Goal: Task Accomplishment & Management: Manage account settings

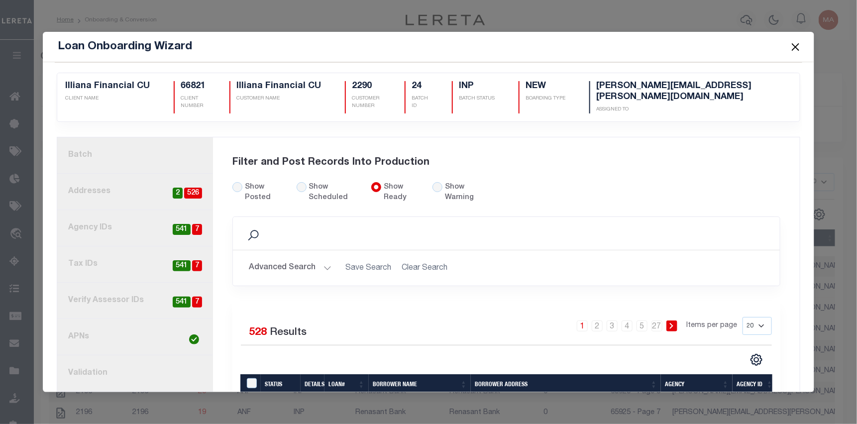
scroll to position [62, 0]
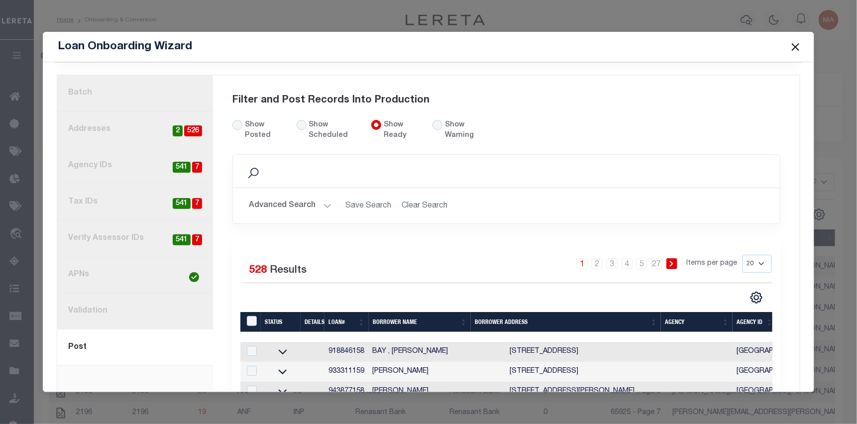
click at [793, 46] on button "Close" at bounding box center [795, 46] width 13 height 13
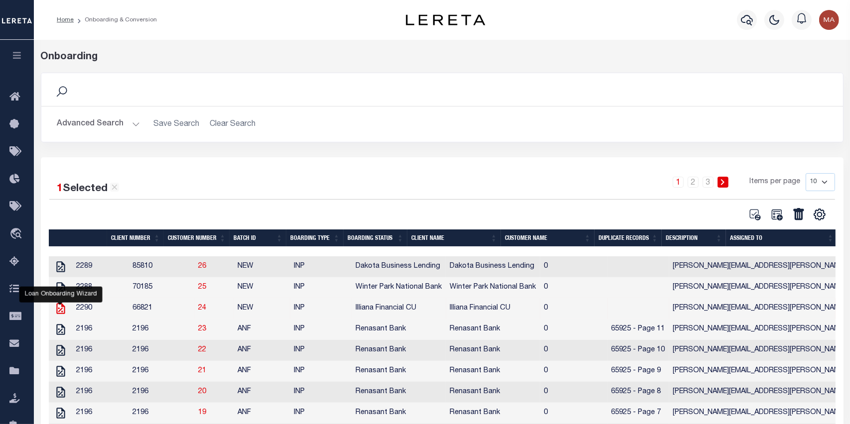
click at [63, 309] on icon "" at bounding box center [60, 308] width 8 height 11
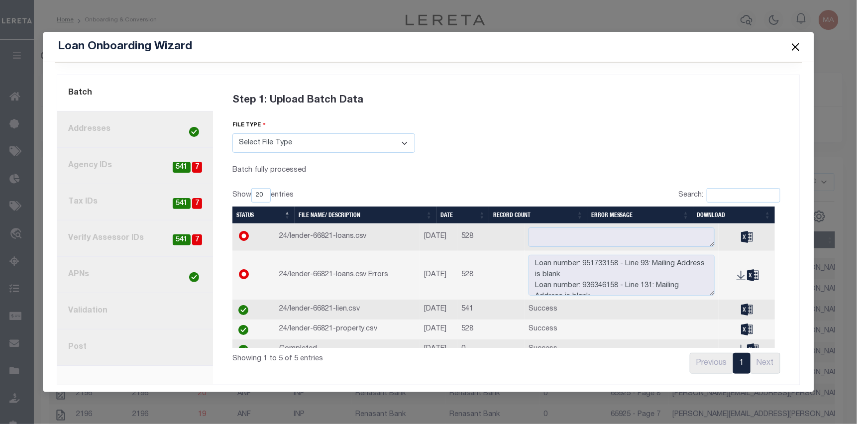
click at [116, 338] on link "8. Post" at bounding box center [135, 348] width 156 height 36
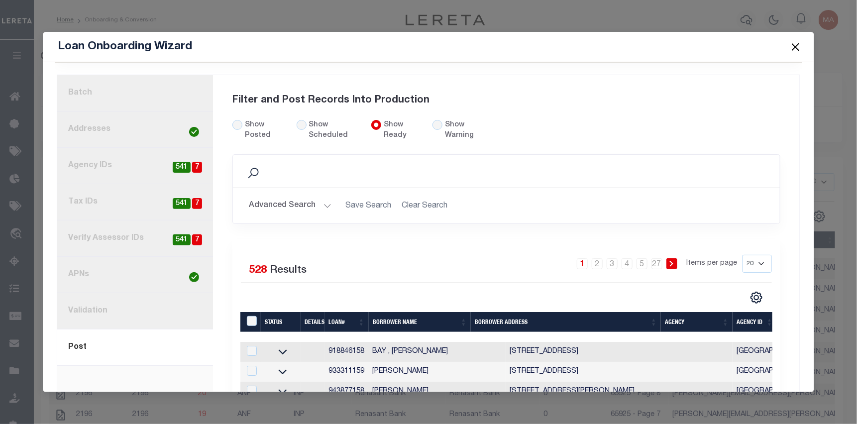
click at [428, 122] on div "Show Posted Show Scheduled Show Ready" at bounding box center [365, 137] width 281 height 35
click at [237, 120] on input "Show Posted" at bounding box center [237, 125] width 10 height 10
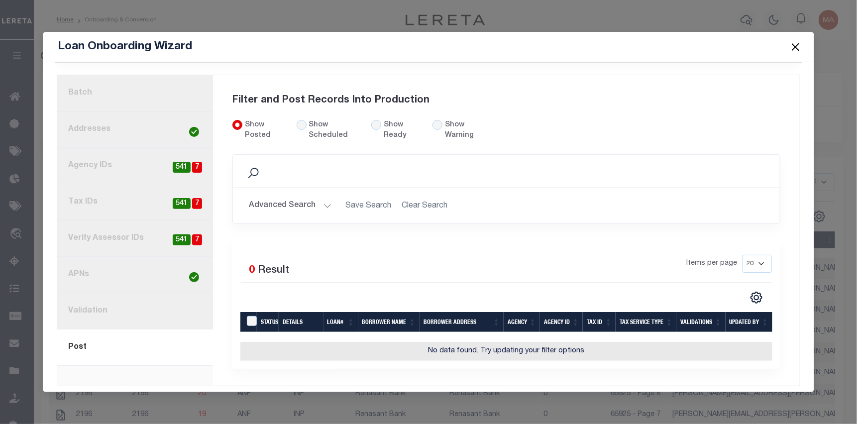
click at [797, 46] on button "Close" at bounding box center [795, 46] width 13 height 13
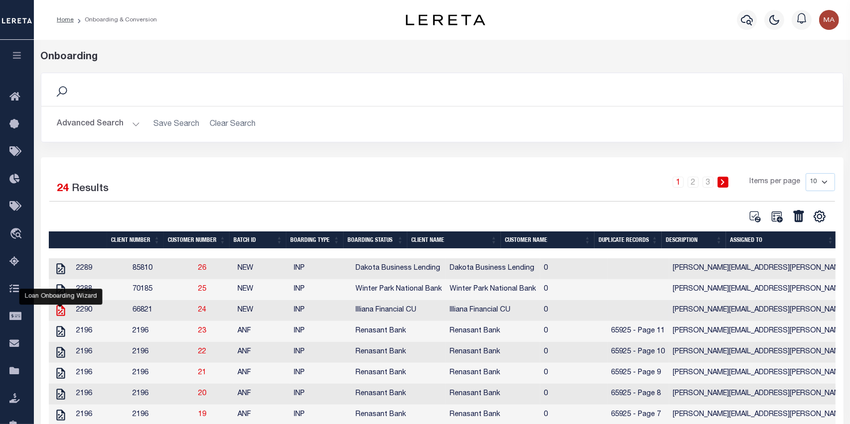
click at [63, 313] on icon "" at bounding box center [60, 310] width 13 height 13
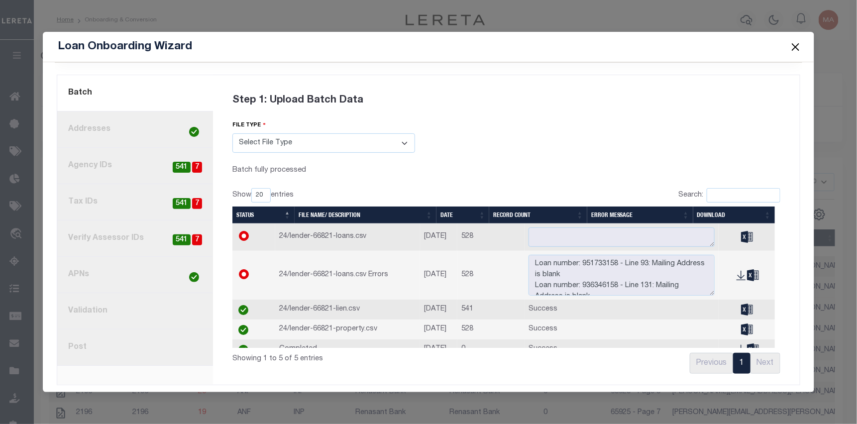
click at [141, 342] on link "8. Post" at bounding box center [135, 348] width 156 height 36
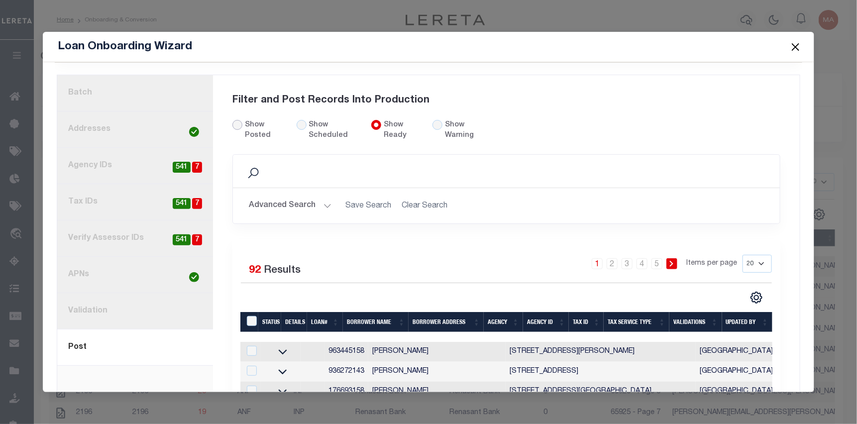
click at [240, 121] on input "Show Posted" at bounding box center [237, 125] width 10 height 10
radio input "true"
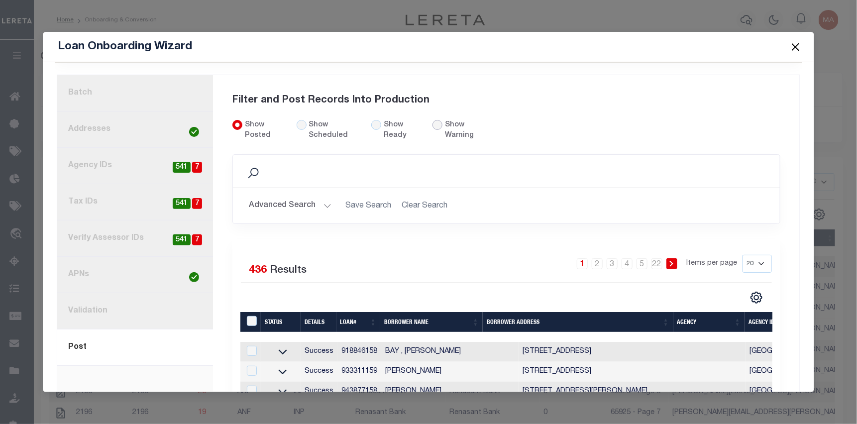
click at [435, 120] on input "radio" at bounding box center [438, 125] width 10 height 10
radio input "true"
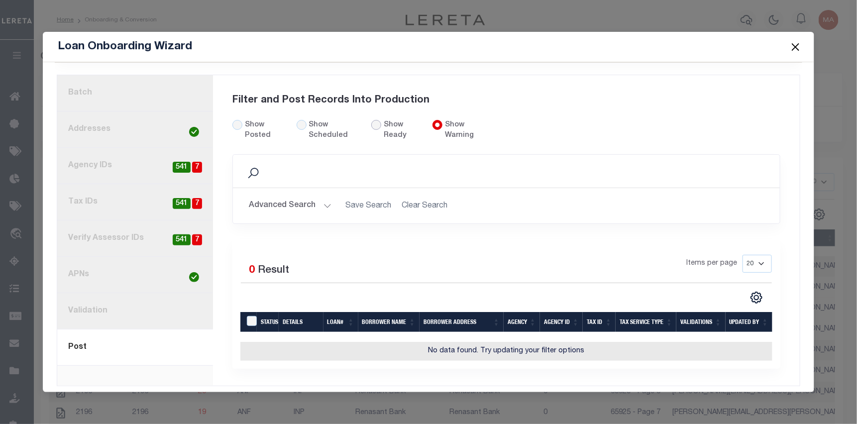
click at [373, 121] on input "Show Ready" at bounding box center [376, 125] width 10 height 10
radio input "true"
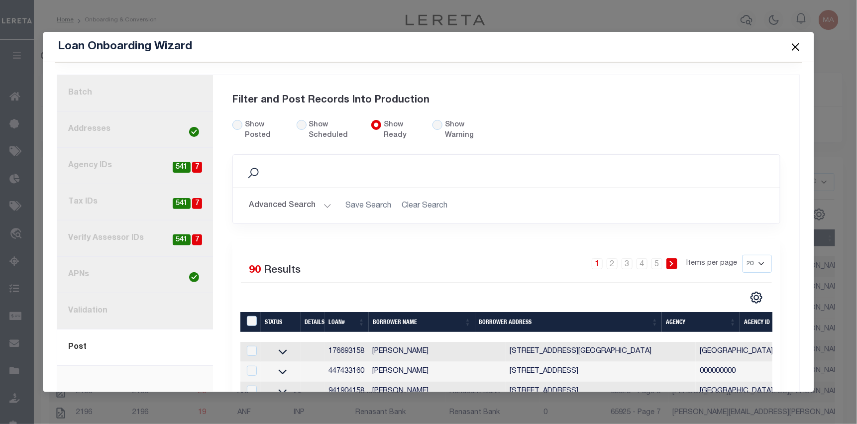
click at [247, 123] on label "Show Posted" at bounding box center [264, 131] width 39 height 22
click at [242, 123] on input "Show Posted" at bounding box center [237, 125] width 10 height 10
radio input "true"
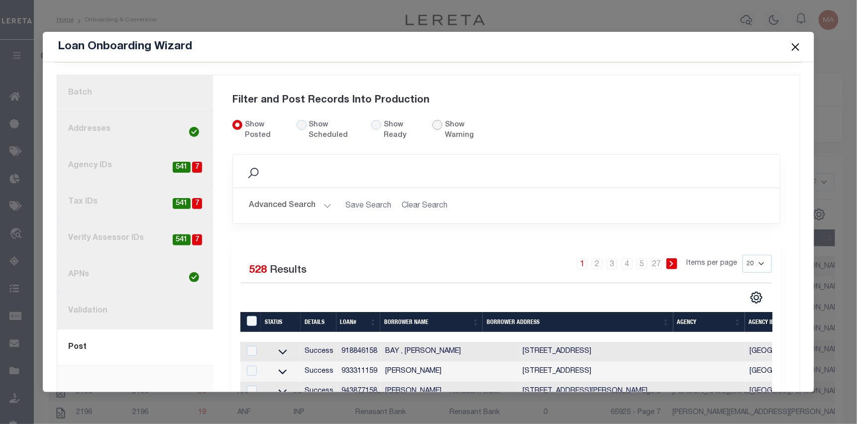
click at [438, 121] on input "radio" at bounding box center [438, 125] width 10 height 10
radio input "true"
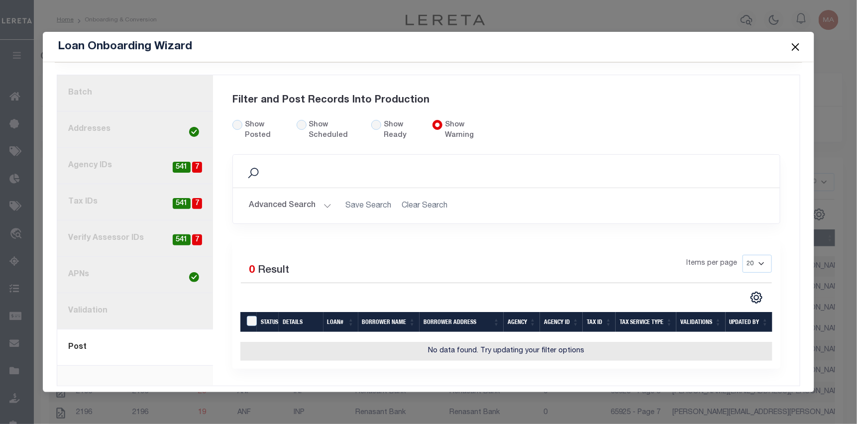
click at [798, 45] on button "Close" at bounding box center [795, 46] width 13 height 13
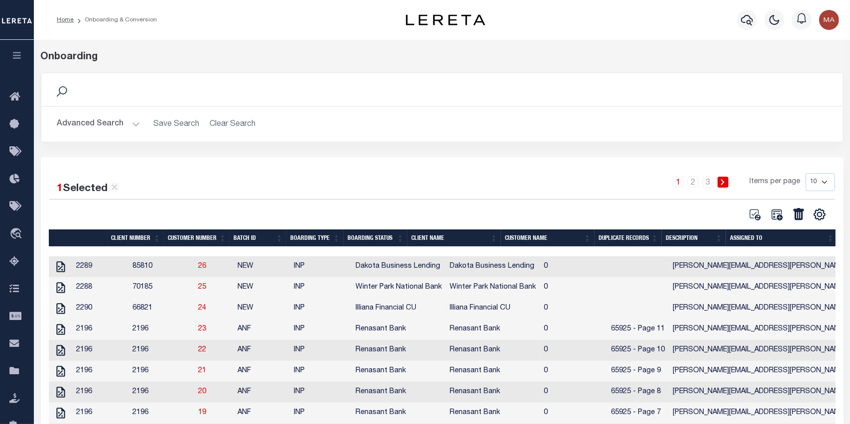
click at [16, 49] on button "button" at bounding box center [17, 57] width 34 height 34
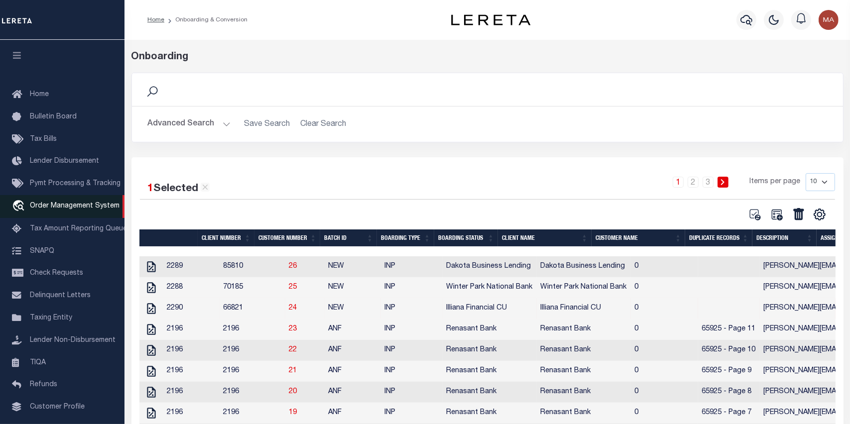
click at [63, 203] on span "Order Management System" at bounding box center [75, 206] width 90 height 7
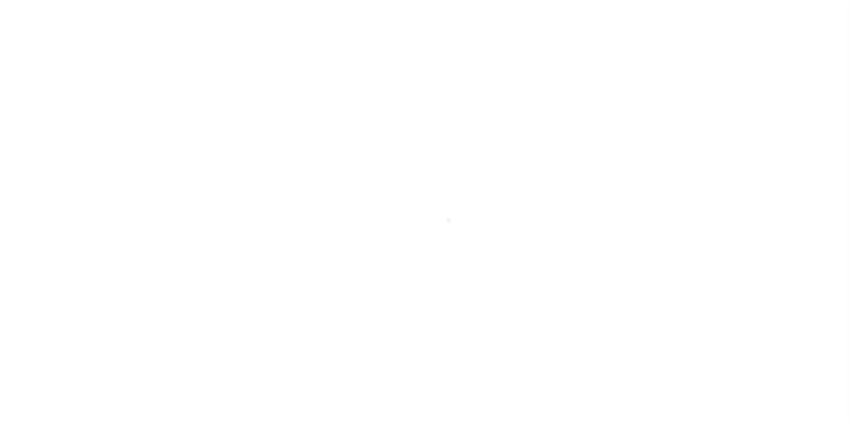
scroll to position [63, 0]
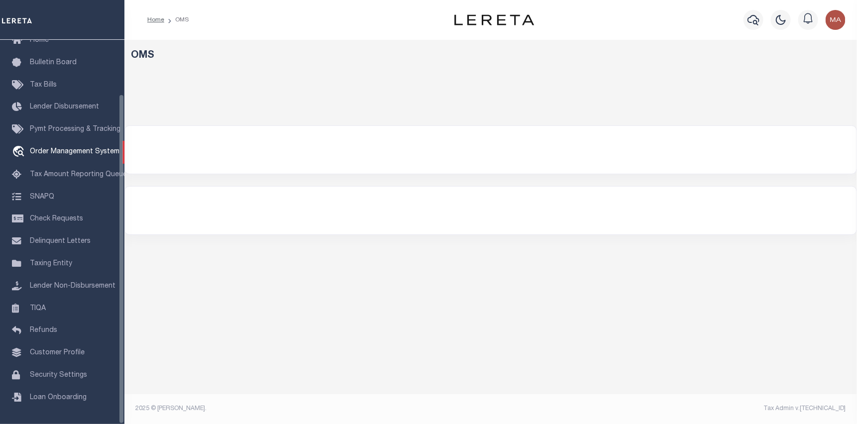
select select "2196"
select select
select select "200"
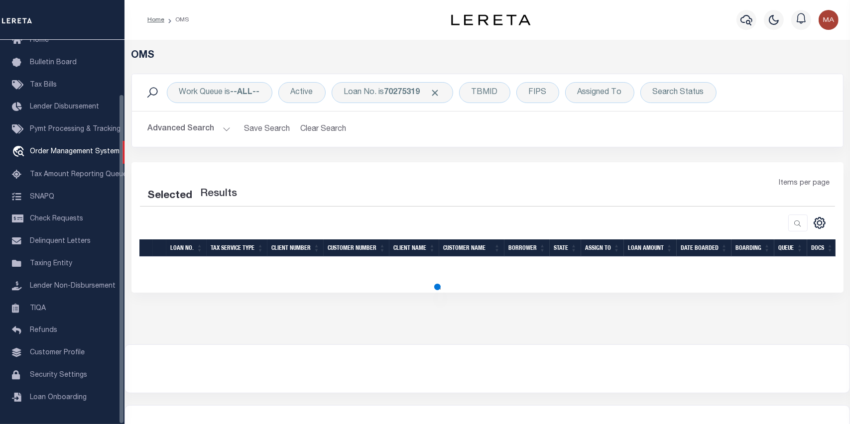
select select "200"
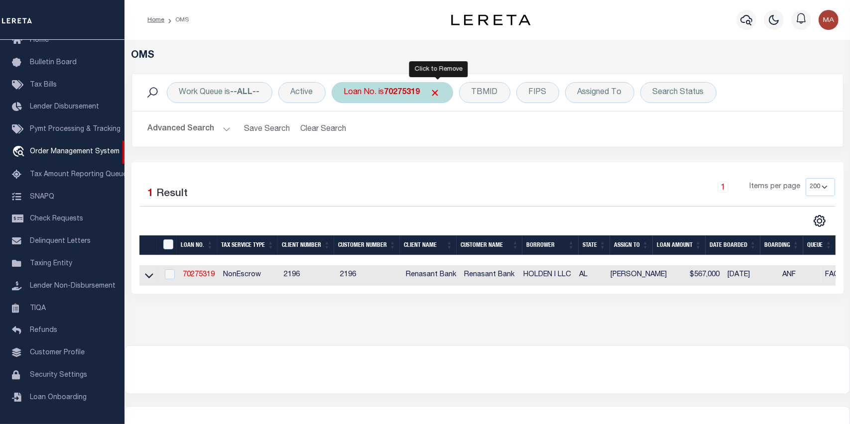
click at [437, 97] on span "Click to Remove" at bounding box center [435, 93] width 10 height 10
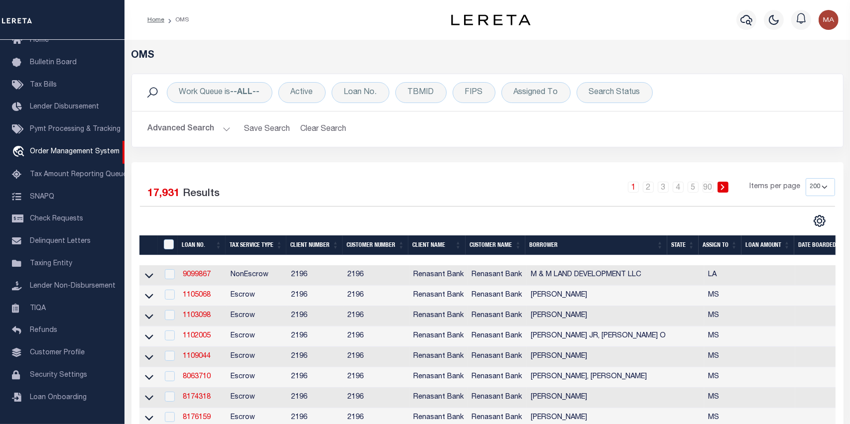
click at [216, 126] on button "Advanced Search" at bounding box center [189, 128] width 83 height 19
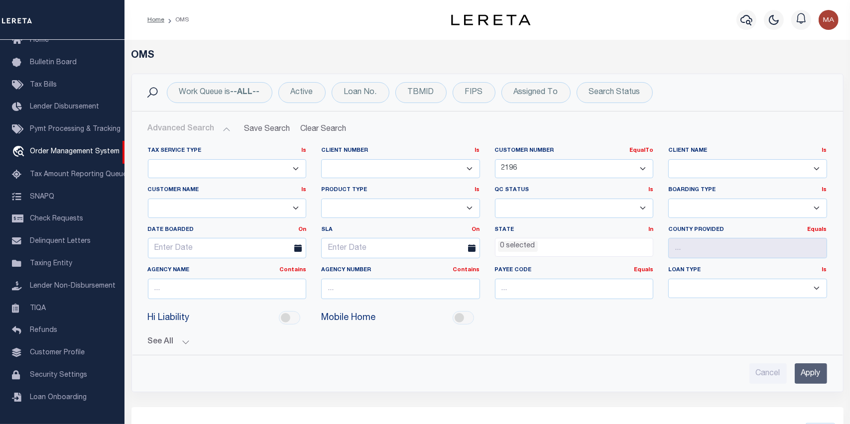
click at [545, 168] on select "1011 1012 1013 1014 1019 1042 1049 1052 1053 1055 1058 1061 1063 1064 1065 1069…" at bounding box center [574, 168] width 159 height 19
select select "66821"
click at [495, 159] on select "1011 1012 1013 1014 1019 1042 1049 1052 1053 1055 1058 1061 1063 1064 1065 1069…" at bounding box center [574, 168] width 159 height 19
click at [809, 372] on input "Apply" at bounding box center [810, 373] width 32 height 20
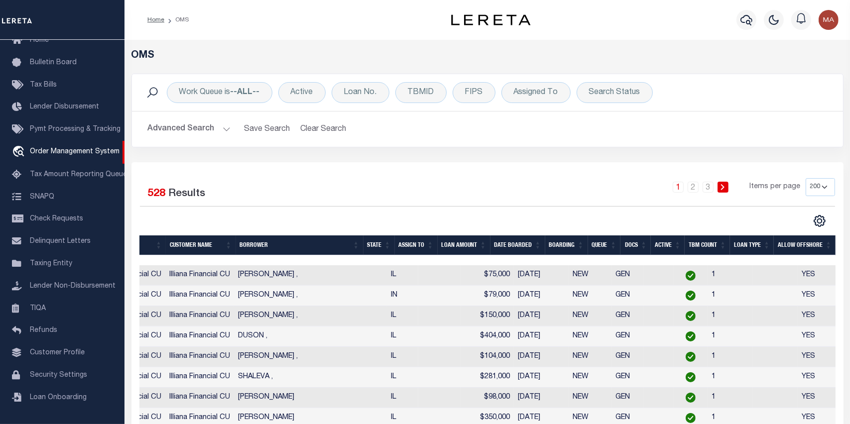
scroll to position [0, 0]
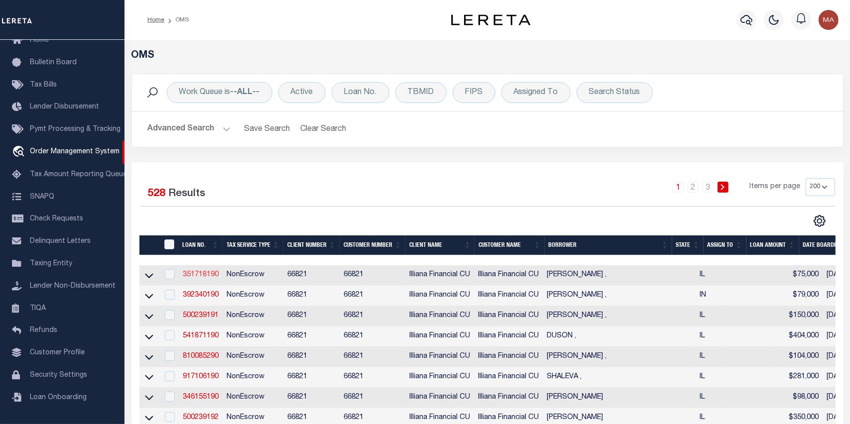
click at [193, 276] on link "351718190" at bounding box center [201, 274] width 36 height 7
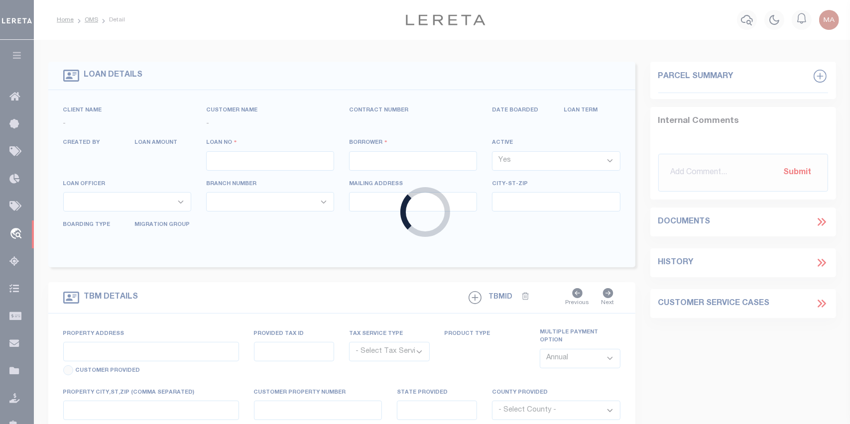
type input "351718190"
type input "[PERSON_NAME] ,"
select select
type input "7411 S DANTE AVE"
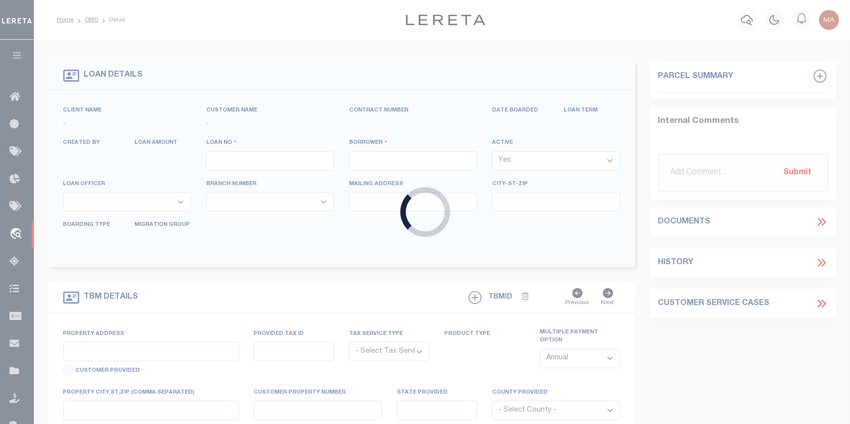
type input "CHICAGO IL 60619"
select select
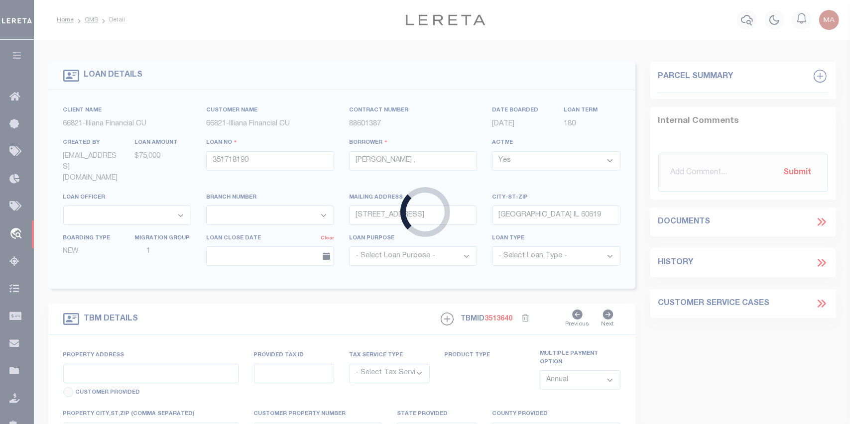
type input "7411 S DANTE AVE"
radio input "true"
select select "NonEscrow"
select select
type input "CHICAGO IL 606192118"
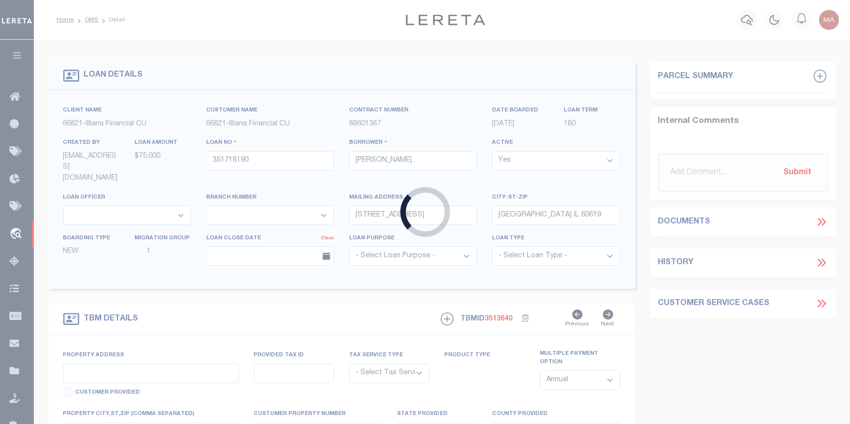
type input "351718190"
type input "IL"
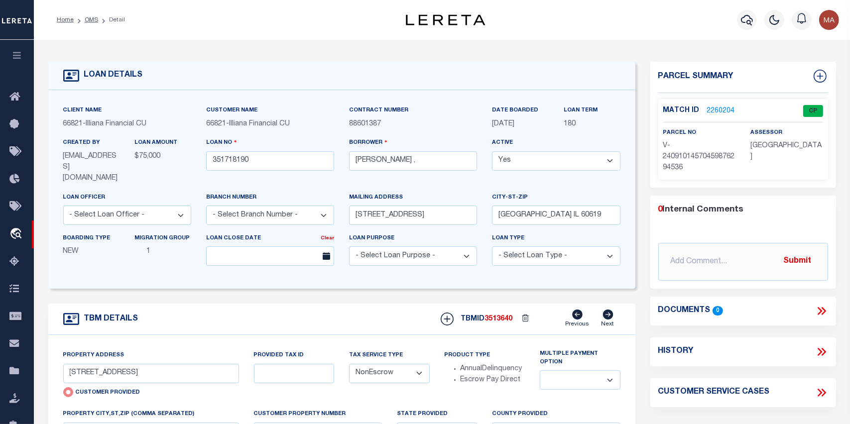
click at [714, 110] on link "2260204" at bounding box center [721, 111] width 28 height 10
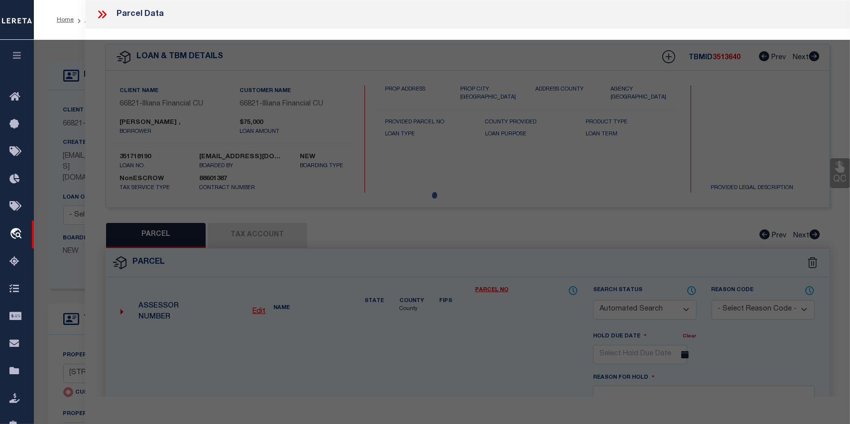
checkbox input "false"
select select "CP"
select select "AGW"
select select
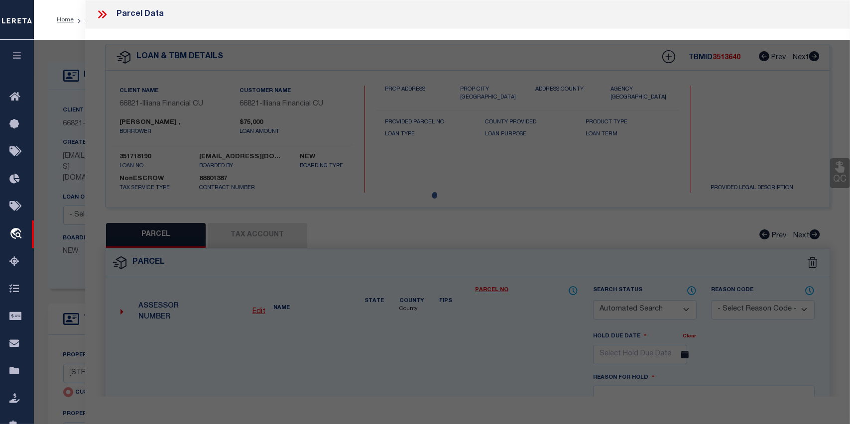
type input "7411 S DANTE AVE"
checkbox input "false"
type input "CHICAGO IL 606192118"
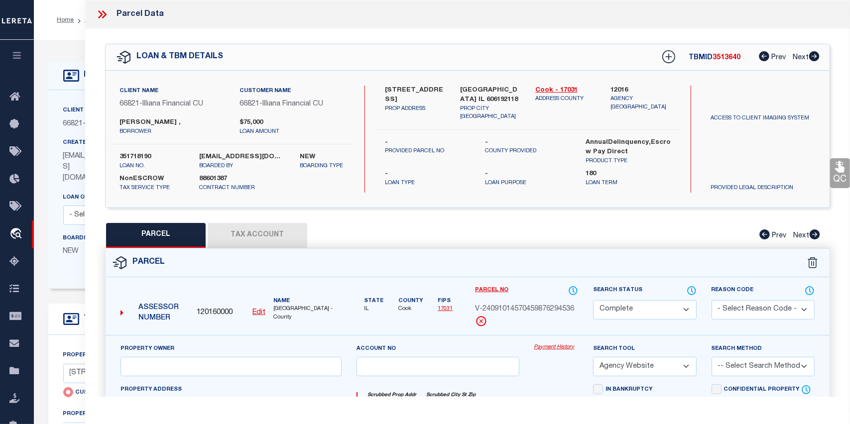
click at [244, 229] on button "Tax Account" at bounding box center [258, 235] width 100 height 25
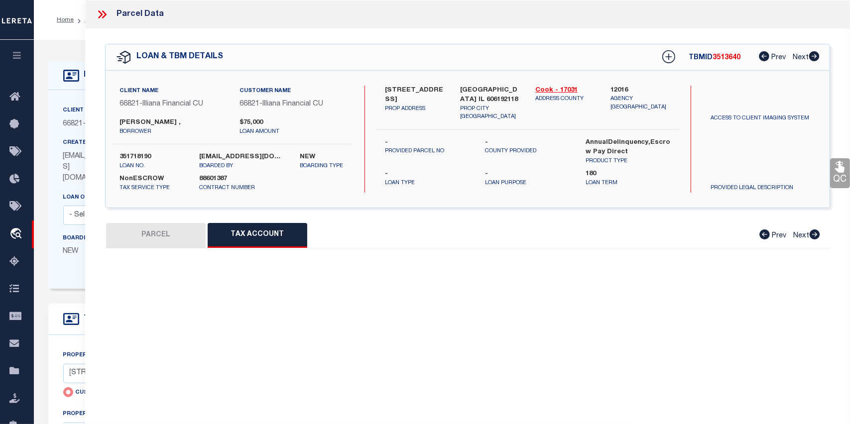
select select "100"
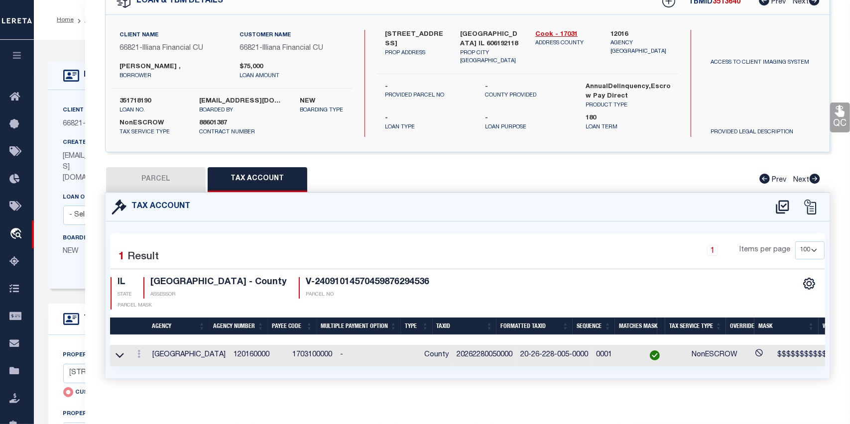
click at [134, 176] on button "PARCEL" at bounding box center [156, 179] width 100 height 25
select select "AS"
select select
checkbox input "false"
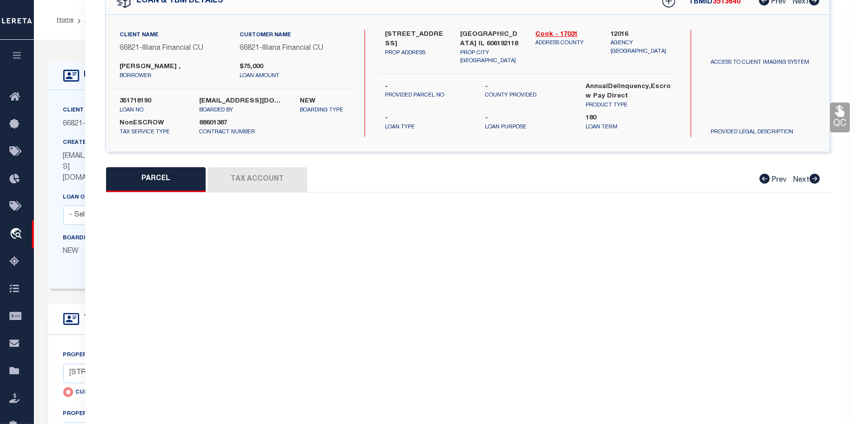
select select "CP"
select select "AGW"
select select
type input "7411 S DANTE AVE"
checkbox input "false"
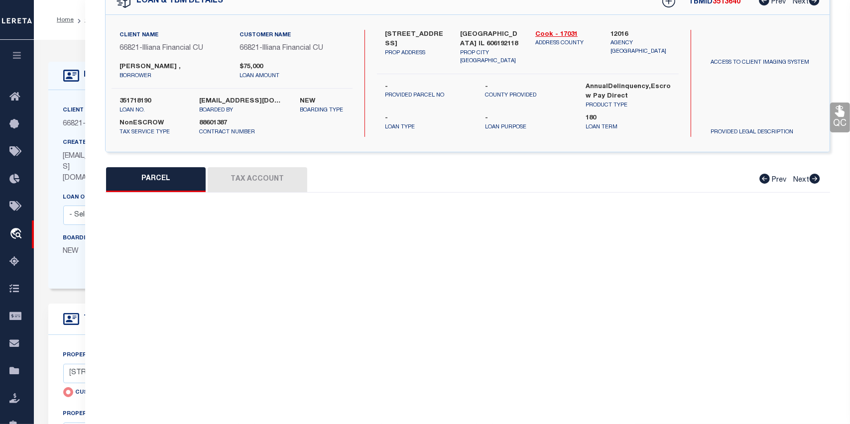
type input "CHICAGO IL 606192118"
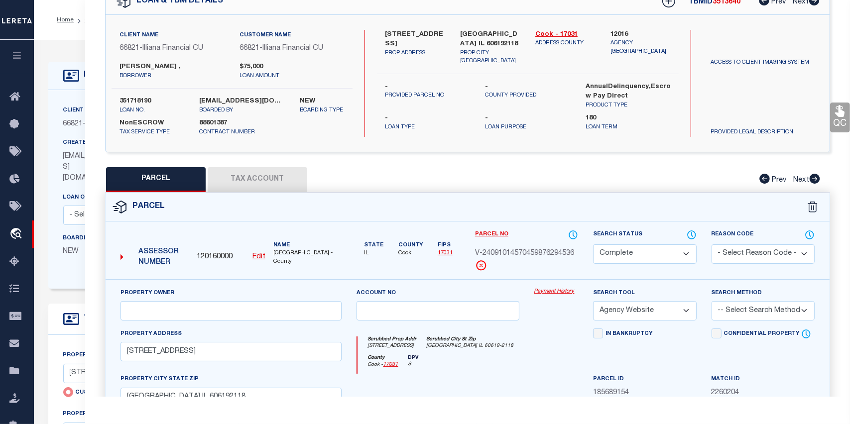
scroll to position [106, 0]
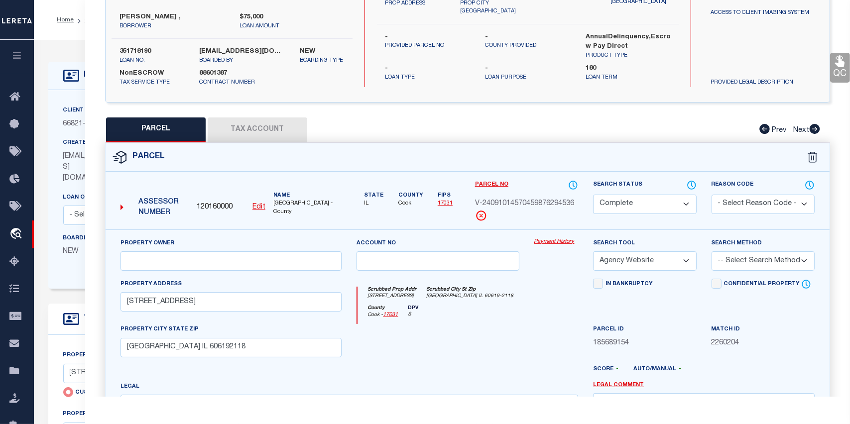
click at [543, 239] on link "Payment History" at bounding box center [556, 242] width 44 height 8
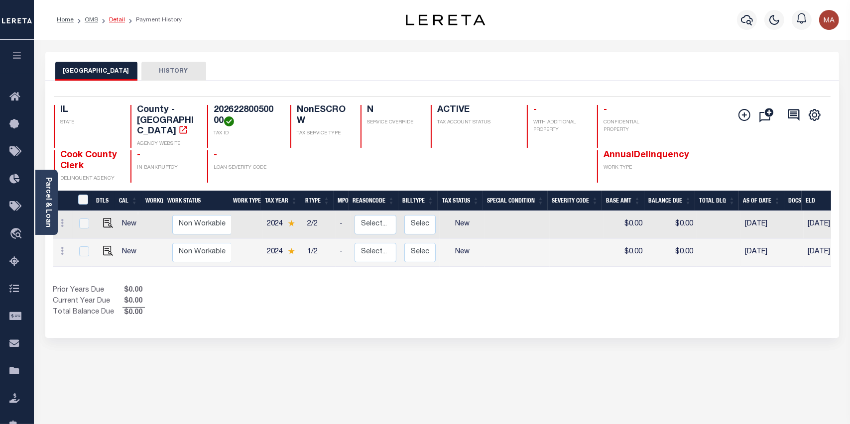
click at [115, 19] on link "Detail" at bounding box center [117, 20] width 16 height 6
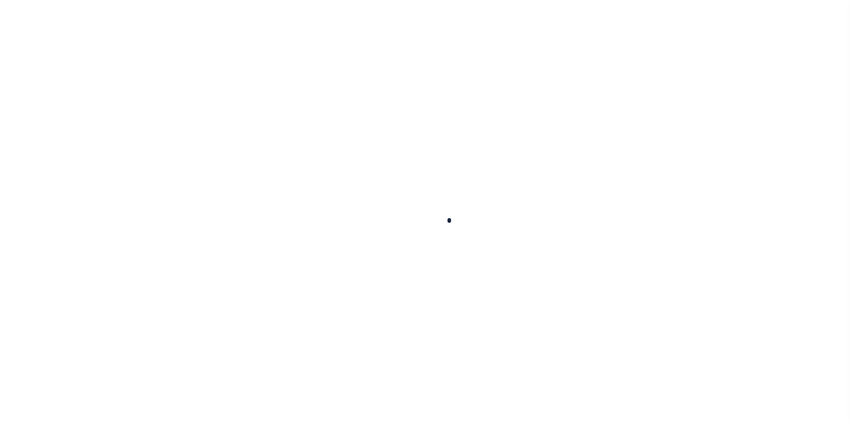
type input "351718190"
type input "[PERSON_NAME] ,"
select select
type input "7411 S DANTE AVE"
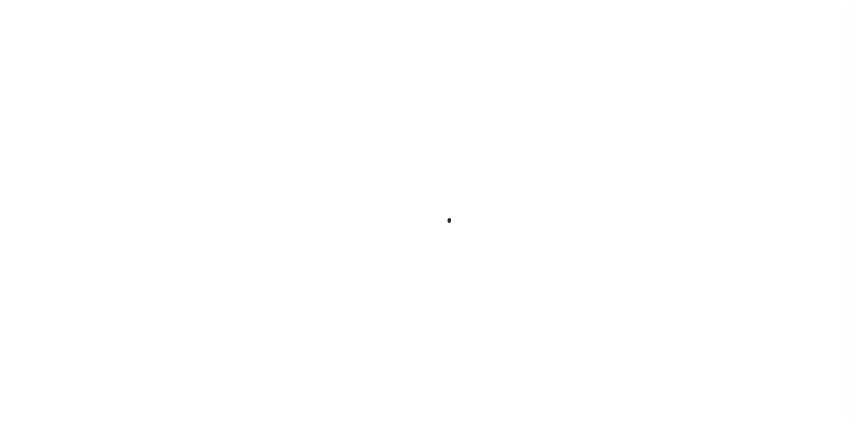
type input "CHICAGO IL 60619"
select select
type input "7411 S DANTE AVE"
radio input "true"
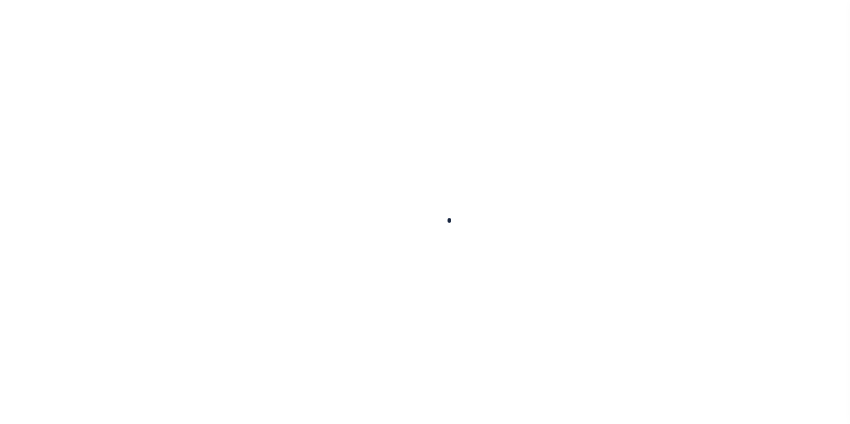
select select "NonEscrow"
select select
type input "CHICAGO IL 606192118"
type input "351718190"
type input "IL"
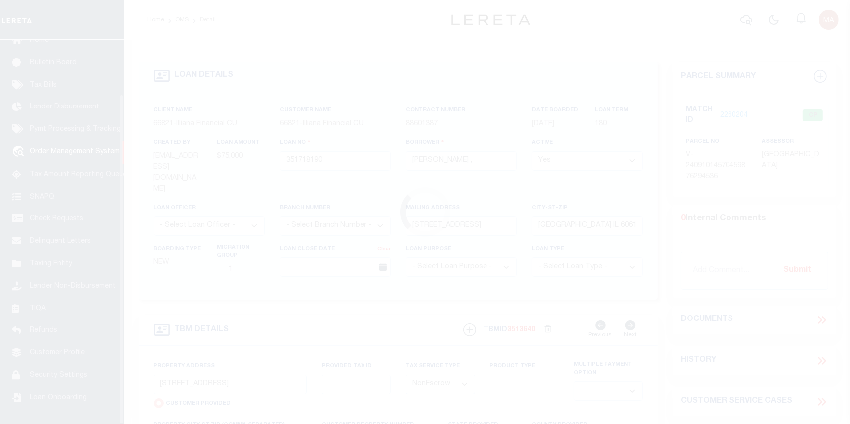
scroll to position [63, 0]
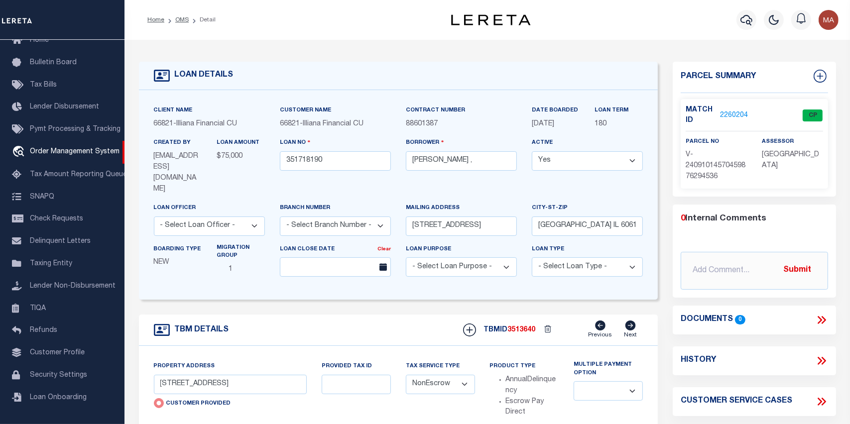
click at [593, 43] on div "LOAN DETAILS Client Name 66821" at bounding box center [486, 357] width 725 height 634
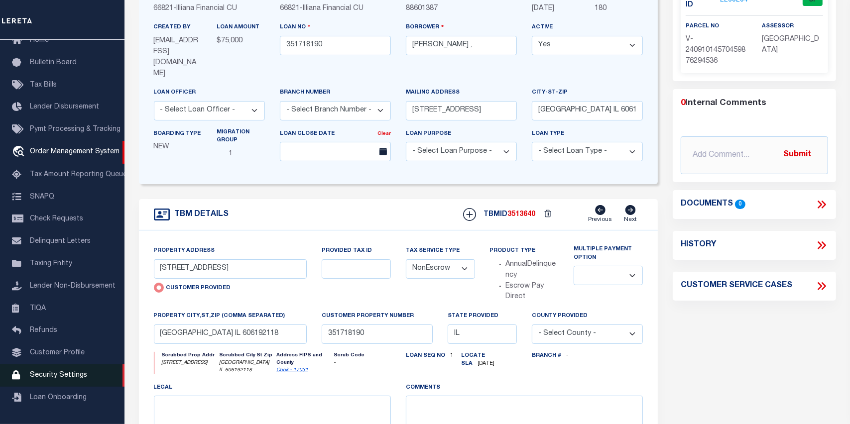
scroll to position [149, 0]
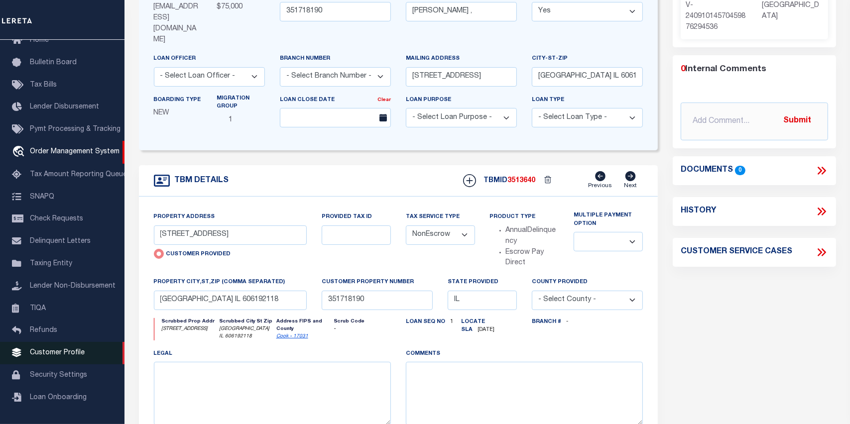
click at [75, 354] on span "Customer Profile" at bounding box center [57, 352] width 55 height 7
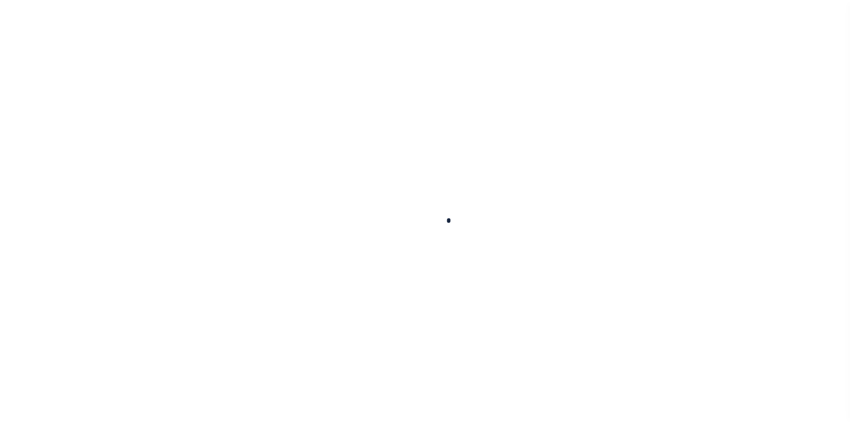
scroll to position [63, 0]
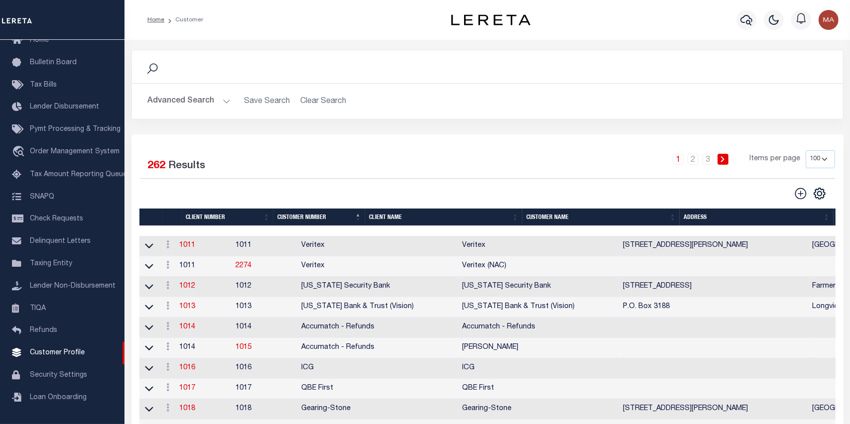
click at [219, 103] on button "Advanced Search" at bounding box center [189, 101] width 83 height 19
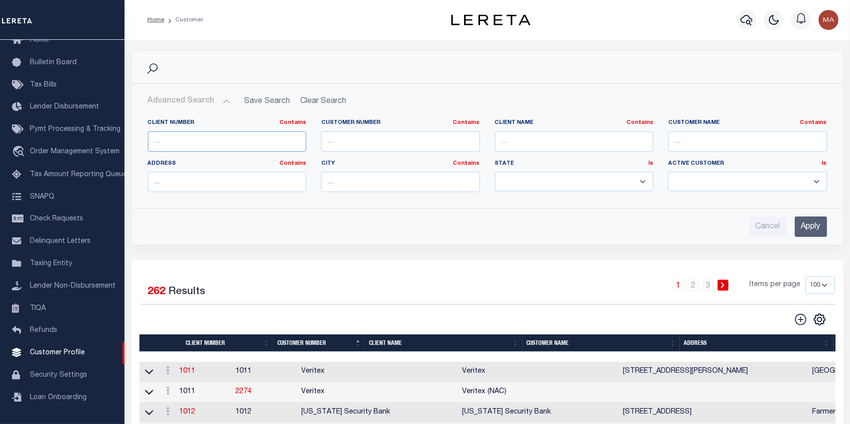
click at [216, 139] on input "text" at bounding box center [227, 141] width 159 height 20
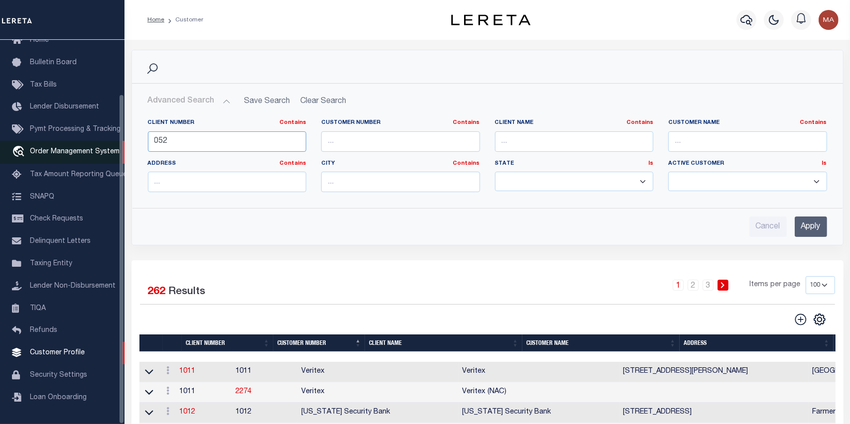
drag, startPoint x: 202, startPoint y: 139, endPoint x: 103, endPoint y: 138, distance: 98.6
type input "0"
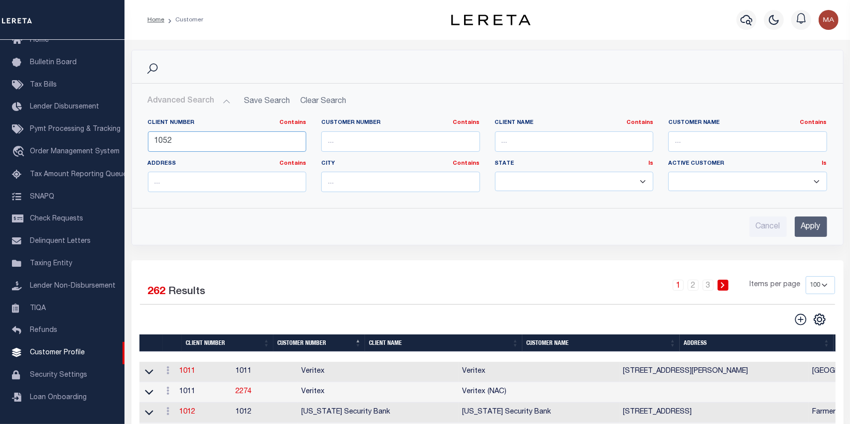
type input "1052"
click at [803, 225] on input "Apply" at bounding box center [810, 227] width 32 height 20
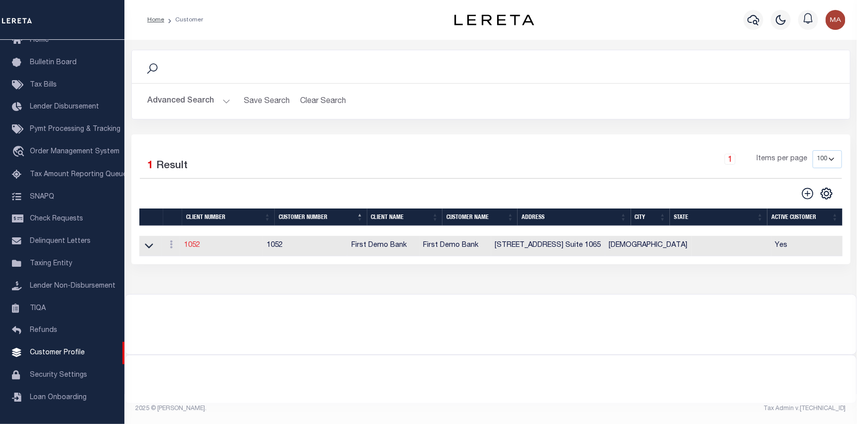
click at [190, 248] on link "1052" at bounding box center [192, 245] width 16 height 7
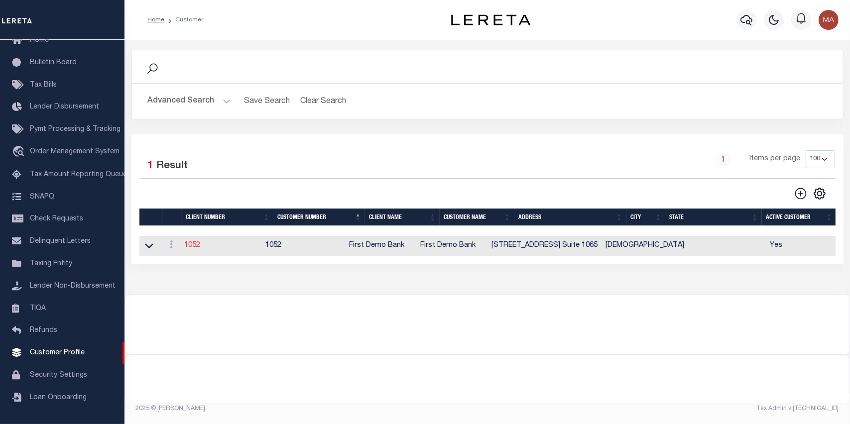
select select
type input "First Demo Bank"
type input "1052"
type input "First Demo Bank"
select select "Mixed Portfolio"
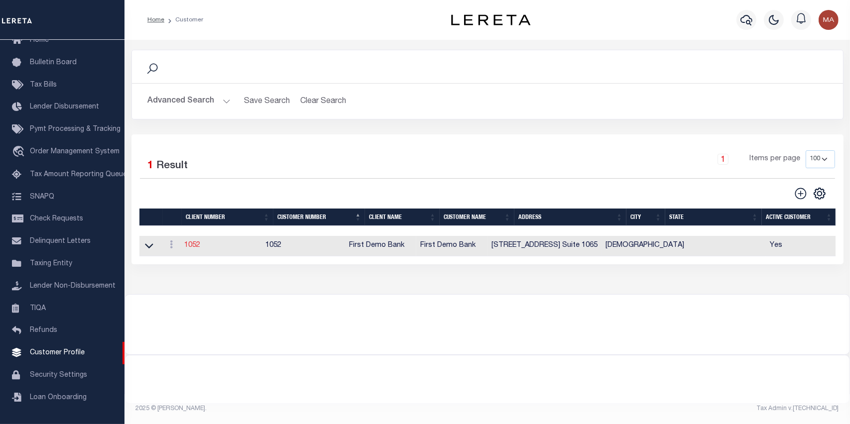
type input "[PERSON_NAME]"
type input "10/30/2022"
select select "Tier 1"
checkbox input "true"
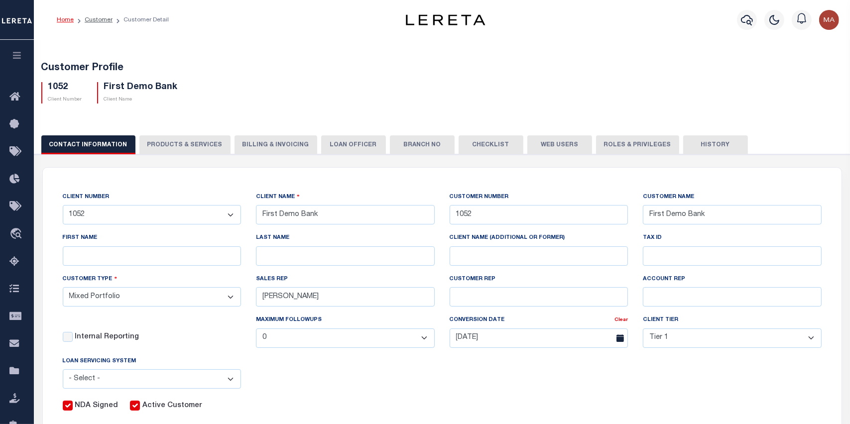
click at [552, 139] on button "Web Users" at bounding box center [559, 144] width 65 height 19
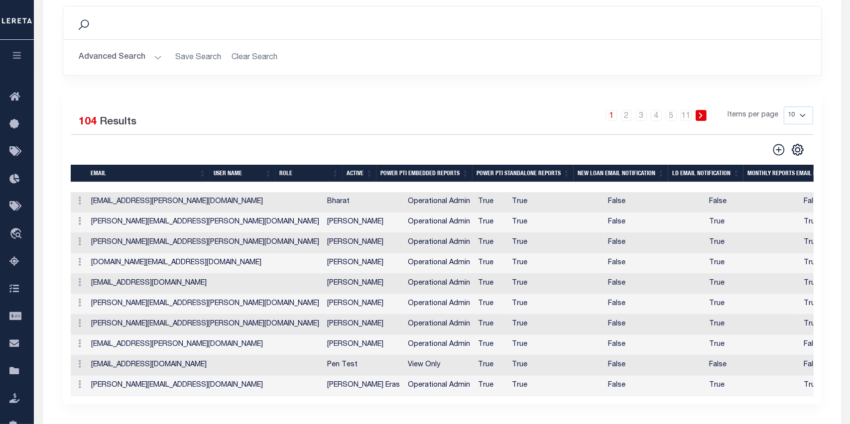
scroll to position [199, 0]
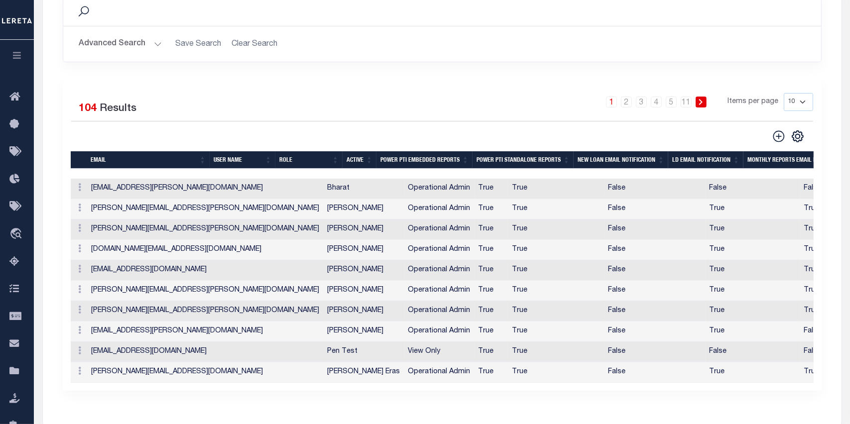
click at [788, 98] on select "10 25 50 100" at bounding box center [797, 102] width 29 height 18
select select "50"
click at [783, 93] on select "10 25 50 100" at bounding box center [797, 102] width 29 height 18
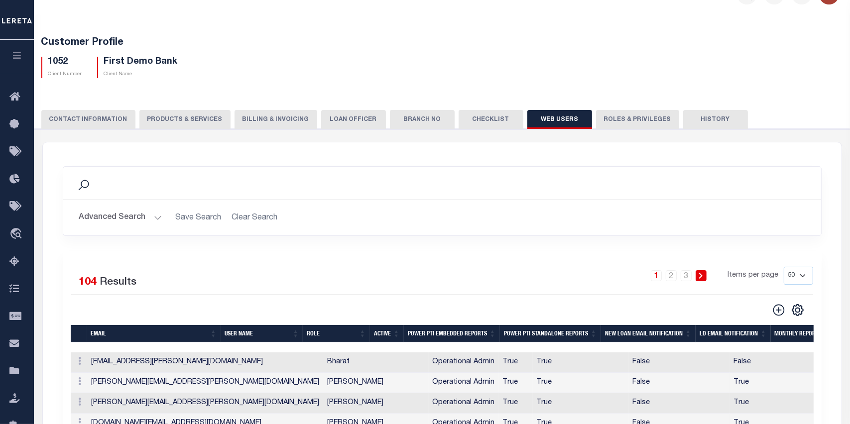
scroll to position [50, 0]
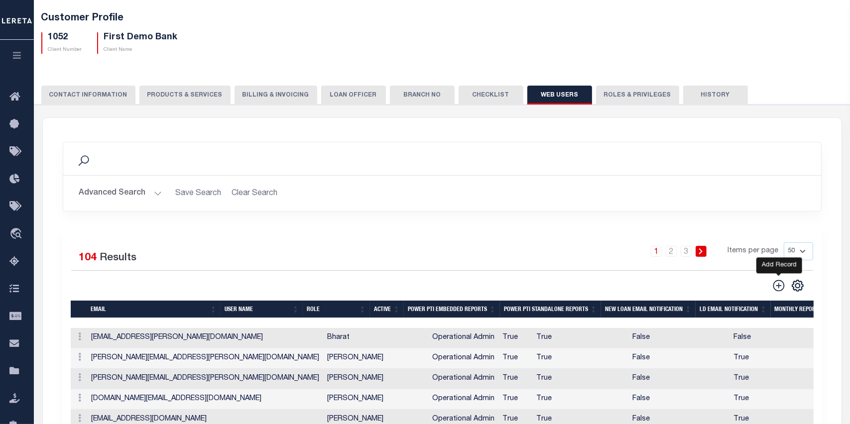
click at [779, 286] on icon at bounding box center [777, 285] width 11 height 11
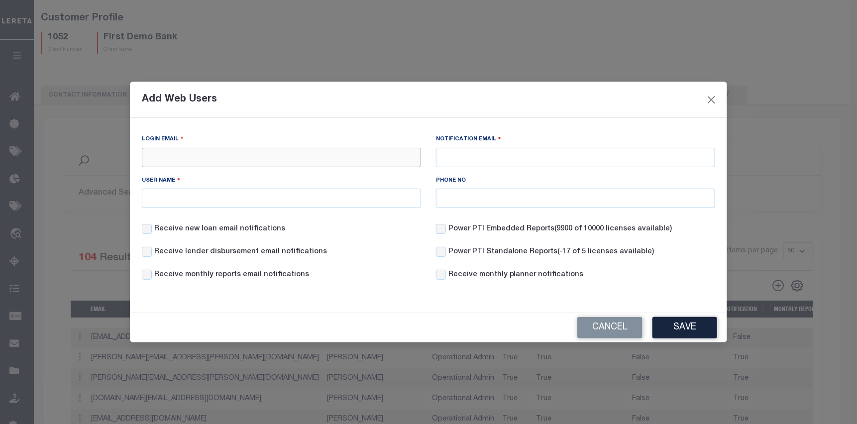
click at [201, 153] on input "Login Email" at bounding box center [281, 157] width 279 height 19
type input "v"
paste input "Manpreet.Cheema@accumatch.com"
type input "Manpreet.Cheema@accumatch.com"
click at [155, 198] on input "User Name" at bounding box center [281, 198] width 279 height 19
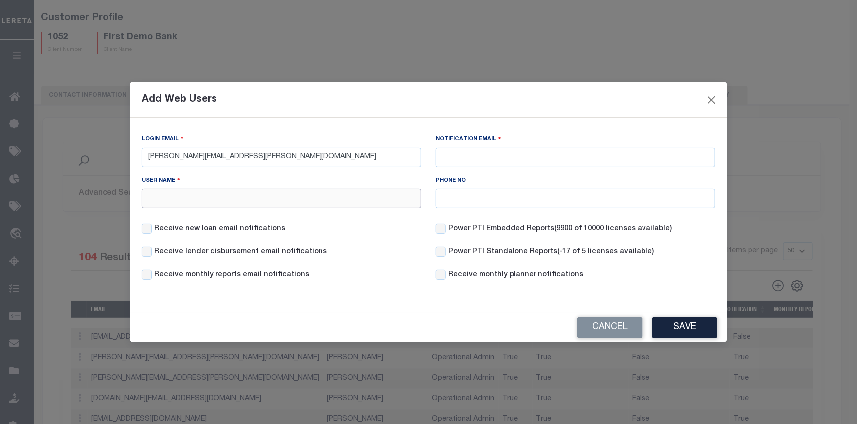
type input "manpreet.cheema@accumatch.com"
click at [665, 327] on button "Save" at bounding box center [685, 327] width 65 height 21
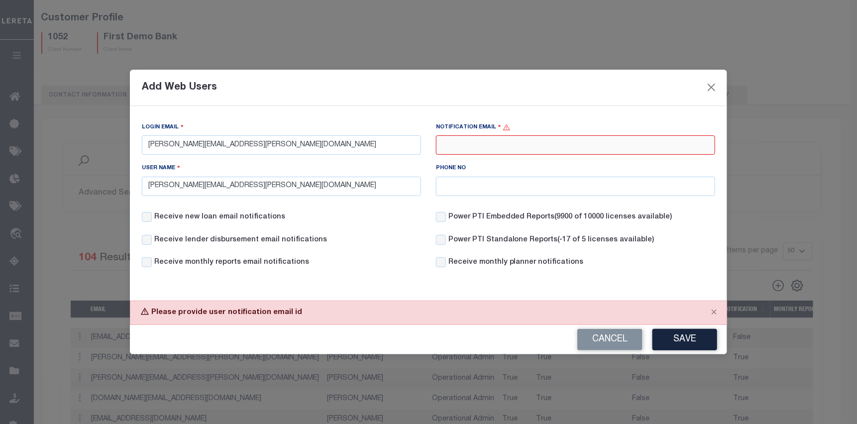
click at [486, 146] on input "Notification Email" at bounding box center [575, 144] width 279 height 19
type input "mcheema-c@lereta.com"
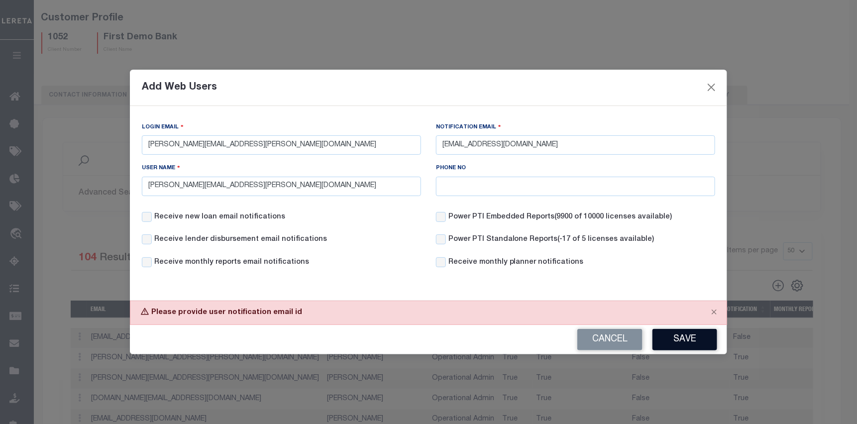
click at [677, 344] on button "Save" at bounding box center [685, 339] width 65 height 21
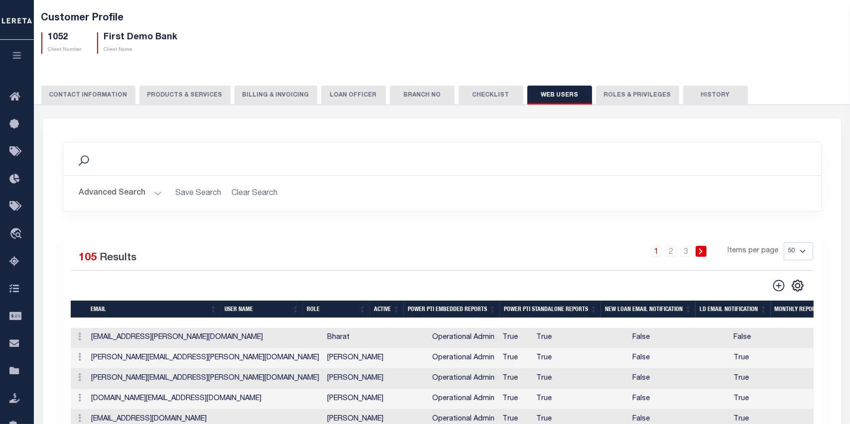
click at [137, 192] on button "Advanced Search" at bounding box center [120, 193] width 83 height 19
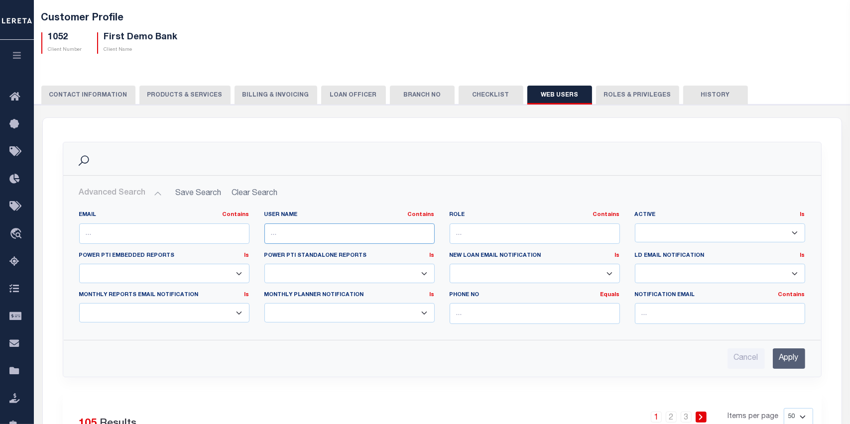
click at [309, 233] on input "text" at bounding box center [349, 233] width 170 height 20
type input "manpreet.cheema@accumatch.com"
click at [793, 360] on input "Apply" at bounding box center [788, 358] width 32 height 20
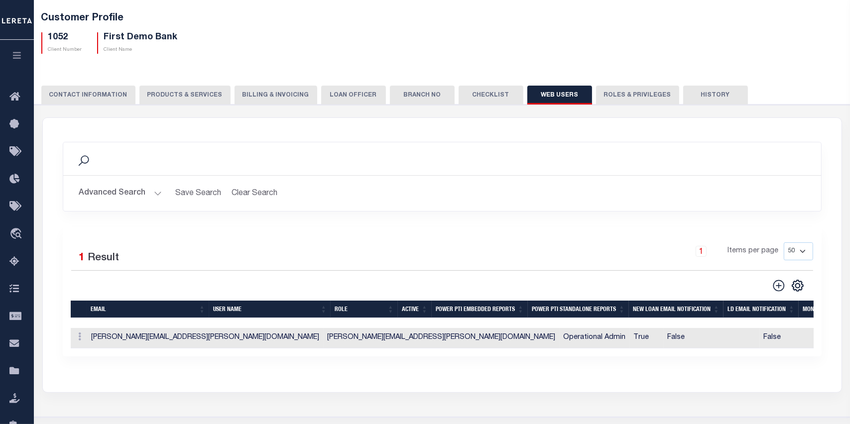
click at [15, 58] on icon "button" at bounding box center [16, 55] width 11 height 9
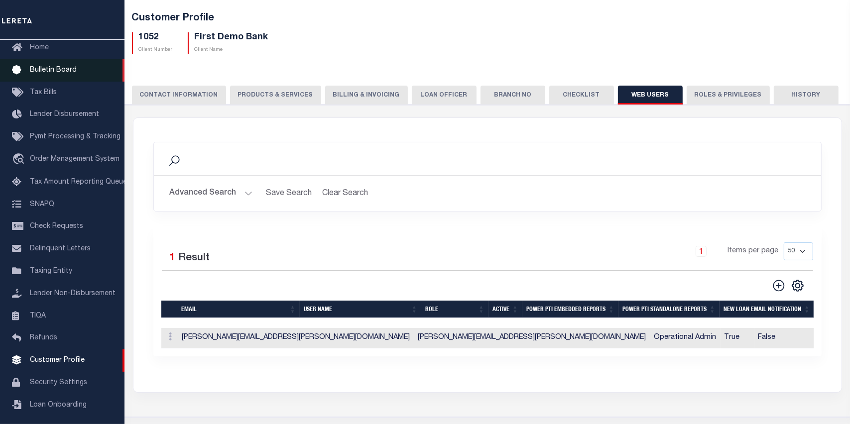
scroll to position [55, 0]
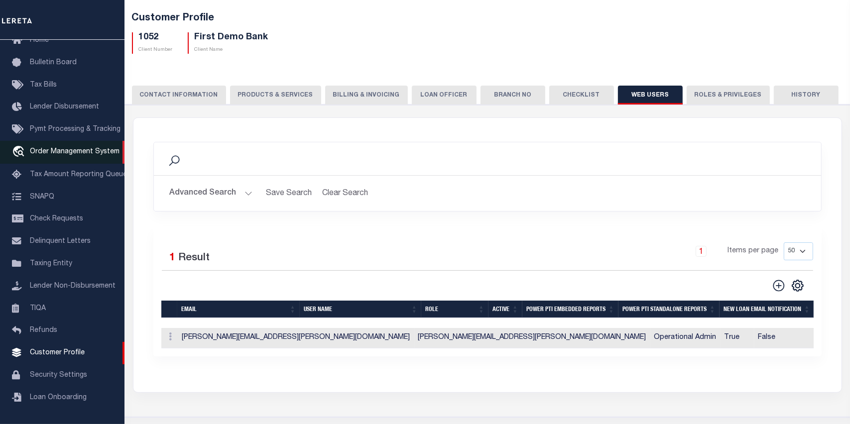
click at [76, 151] on span "Order Management System" at bounding box center [75, 151] width 90 height 7
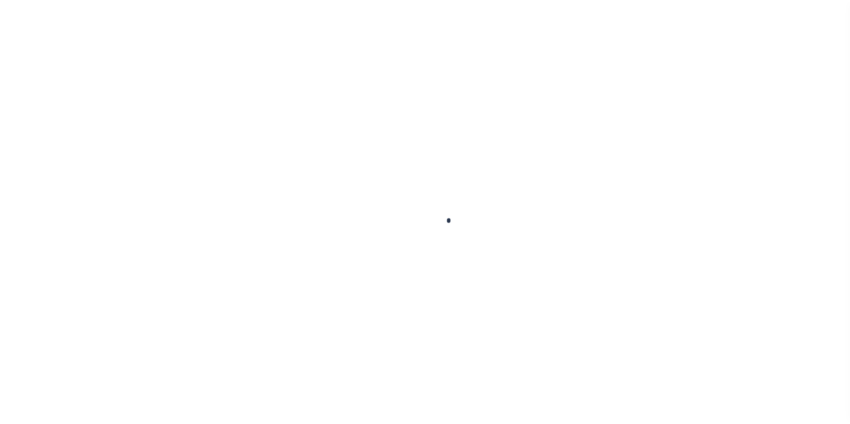
scroll to position [63, 0]
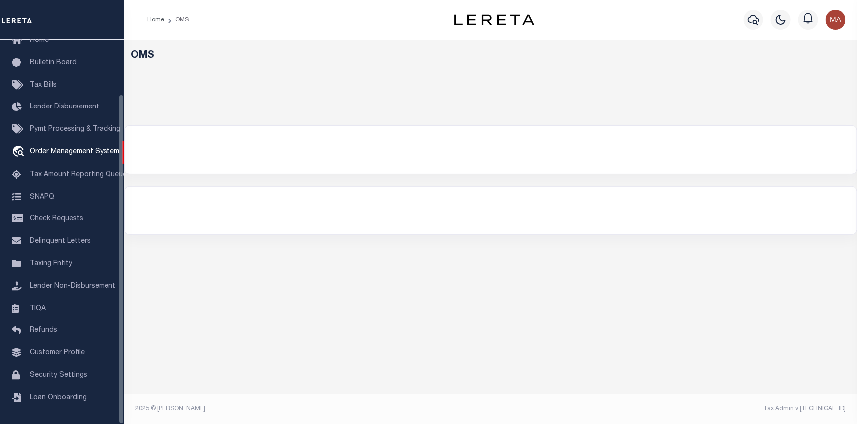
select select "200"
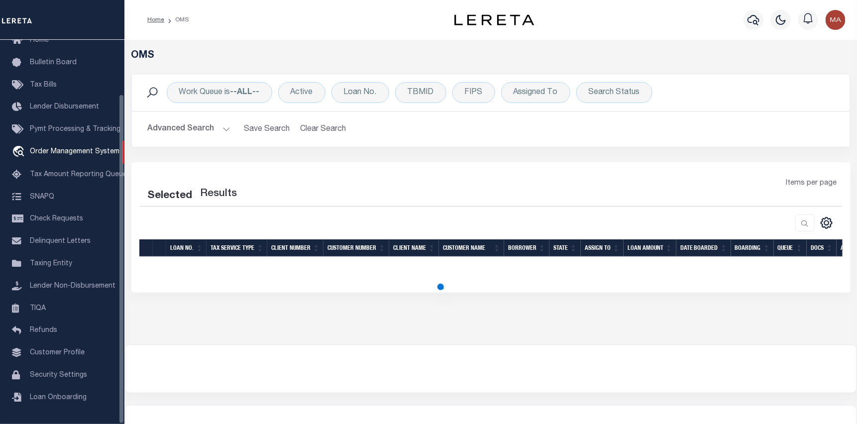
select select "200"
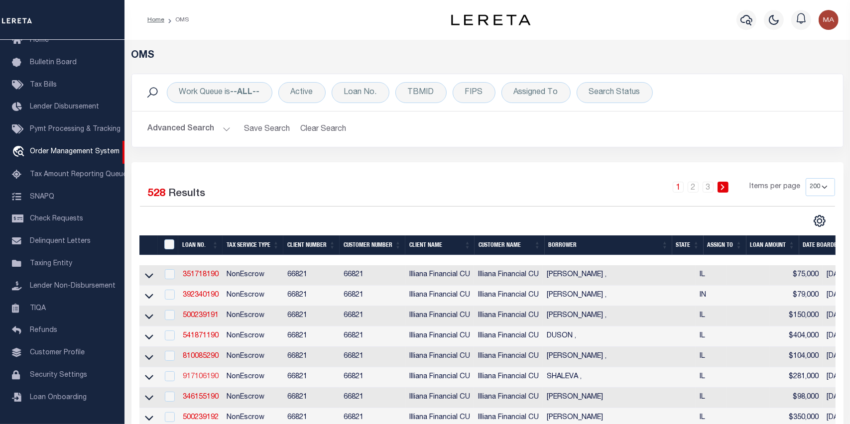
click at [205, 379] on link "917106190" at bounding box center [201, 376] width 36 height 7
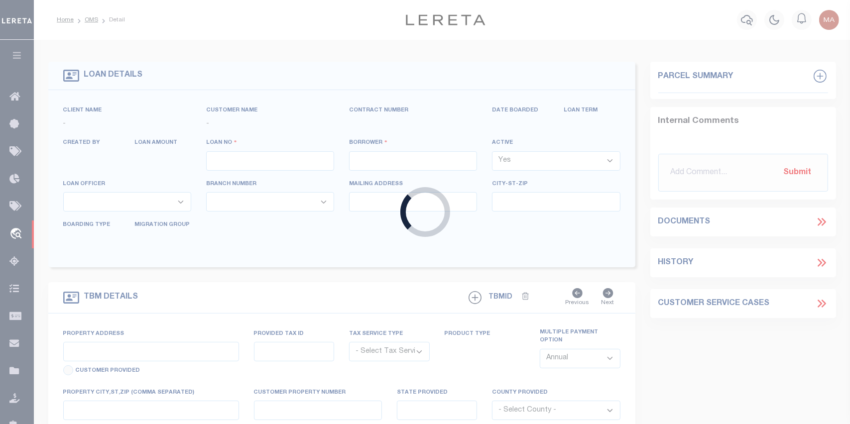
type input "917106190"
type input "SHALEVA ,"
select select
type input "907 N [PERSON_NAME] ST"
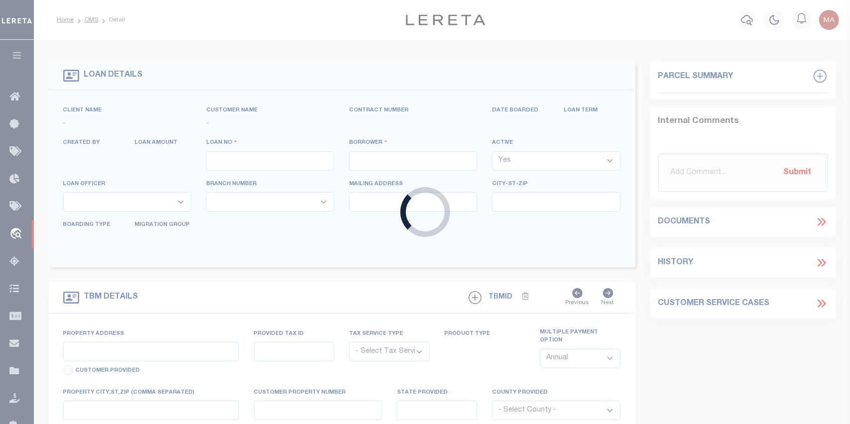
type input "[GEOGRAPHIC_DATA] IL 60622"
select select
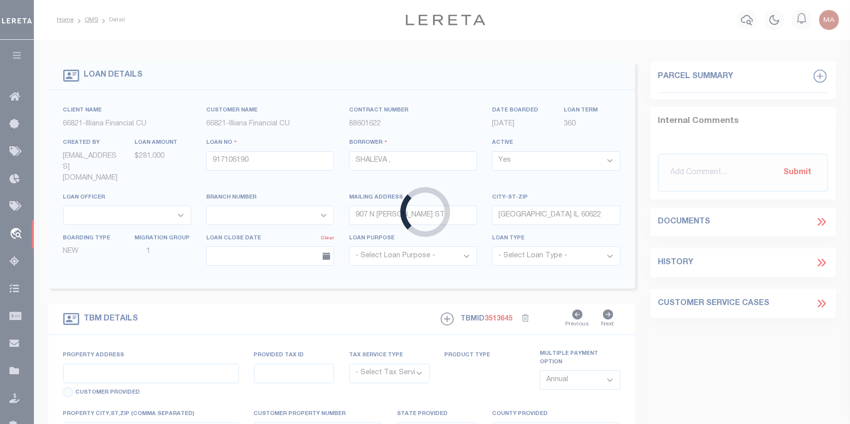
type input "907 N [PERSON_NAME] ST"
radio input "true"
select select "NonEscrow"
select select
type input "[GEOGRAPHIC_DATA] IL 606224808"
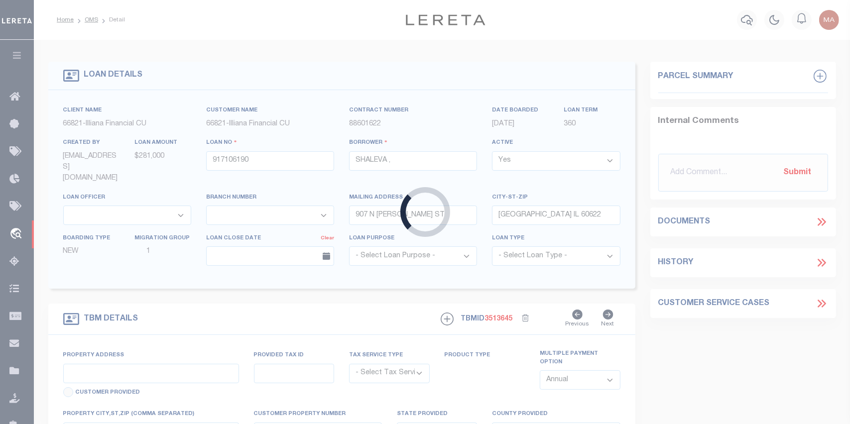
type input "917106190"
type input "IL"
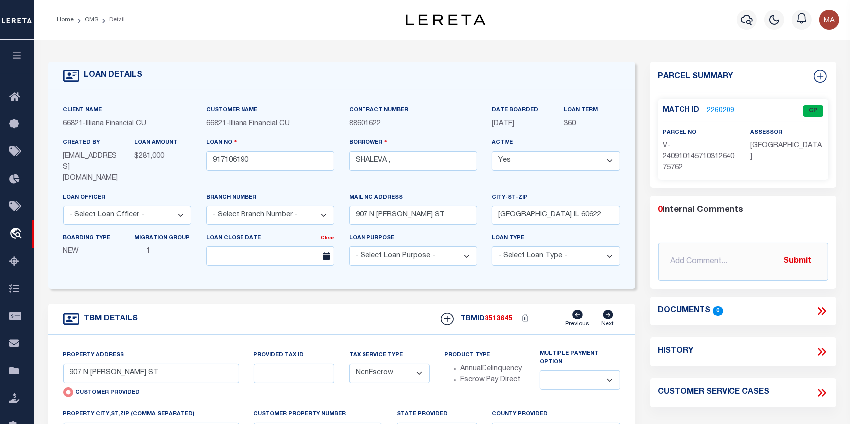
click at [715, 109] on link "2260209" at bounding box center [721, 111] width 28 height 10
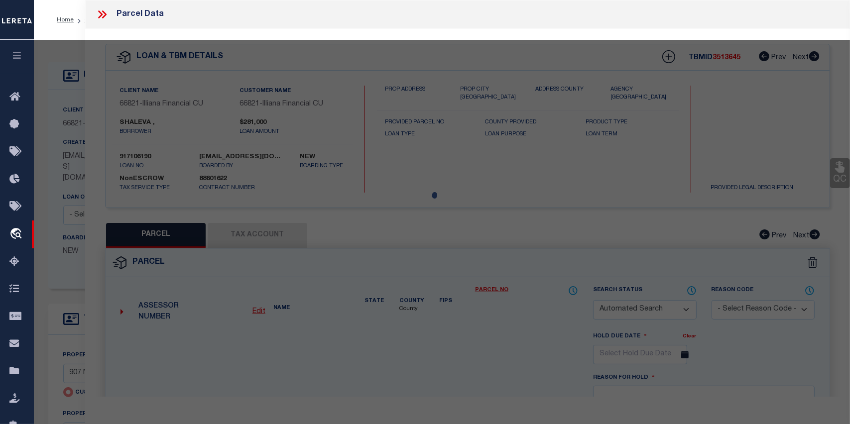
checkbox input "false"
select select "CP"
select select "AGW"
select select
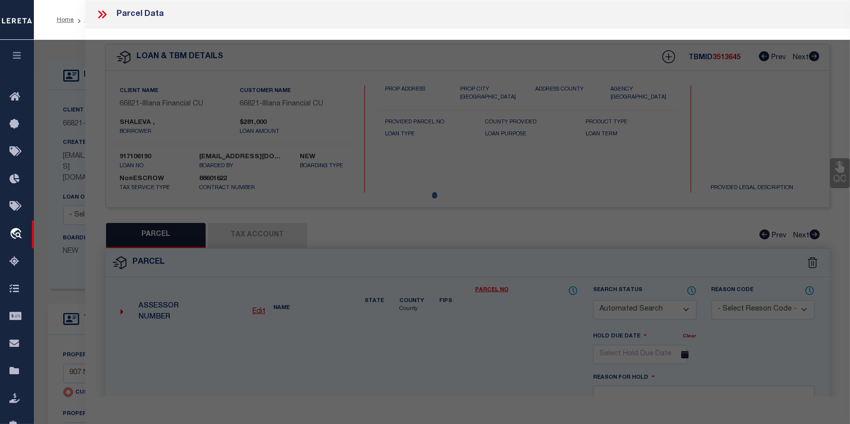
type input "907 N [PERSON_NAME] ST"
checkbox input "false"
type input "[GEOGRAPHIC_DATA] IL 606224808"
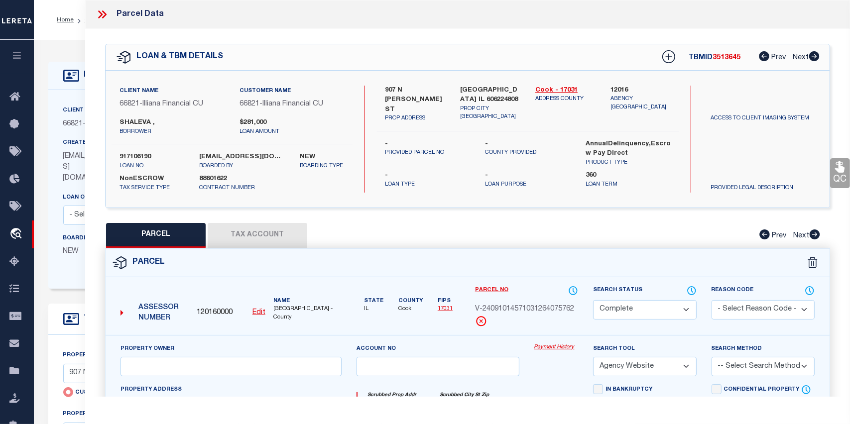
click at [563, 346] on link "Payment History" at bounding box center [556, 347] width 44 height 8
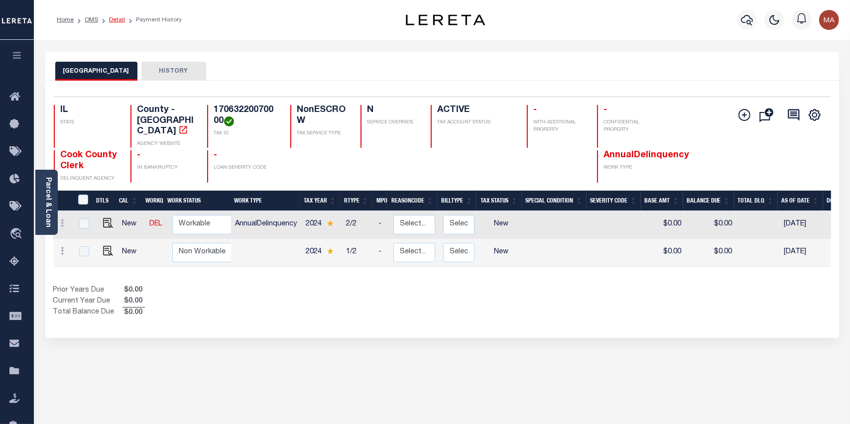
click at [115, 18] on link "Detail" at bounding box center [117, 20] width 16 height 6
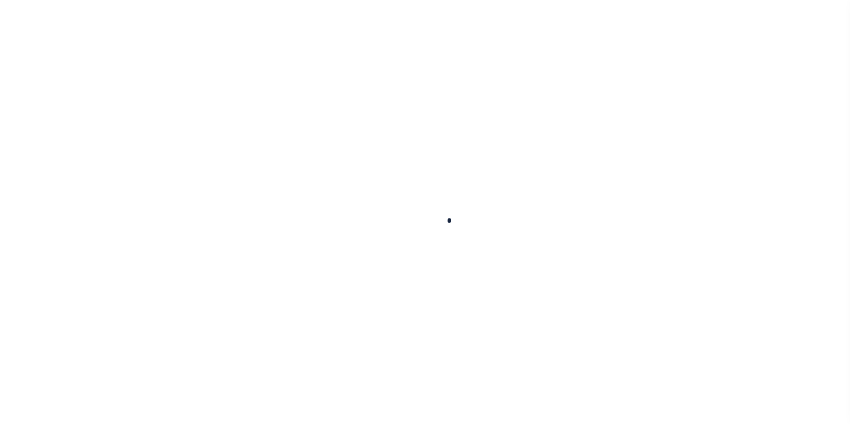
type input "917106190"
type input "SHALEVA ,"
select select
type input "907 N [PERSON_NAME] ST"
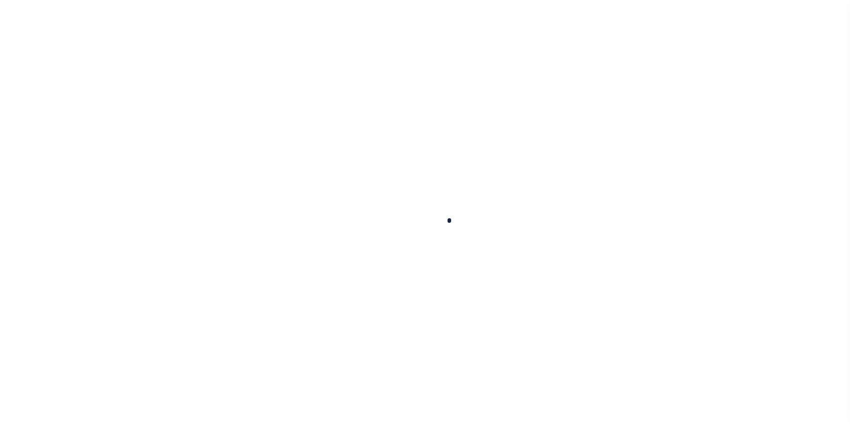
type input "[GEOGRAPHIC_DATA] IL 60622"
select select
type input "907 N [PERSON_NAME] ST"
radio input "true"
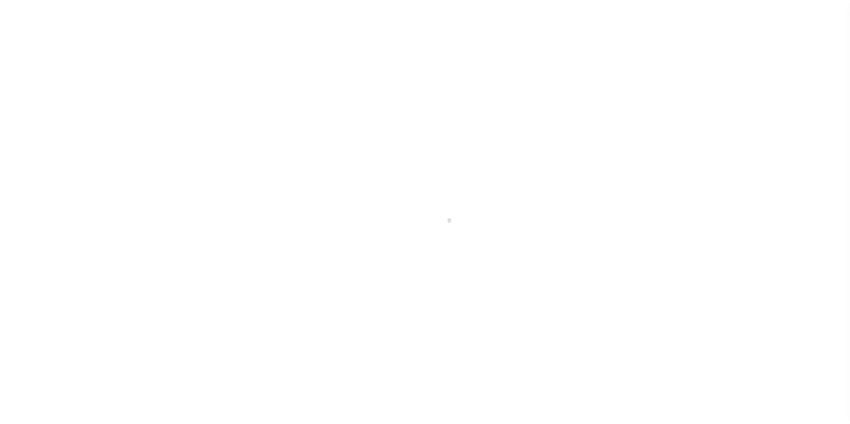
select select "NonEscrow"
select select
type input "[GEOGRAPHIC_DATA] IL 606224808"
type input "917106190"
type input "IL"
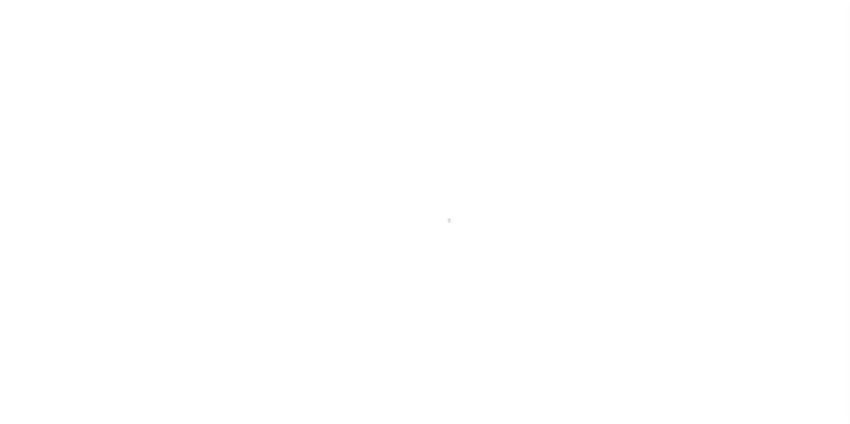
scroll to position [55, 0]
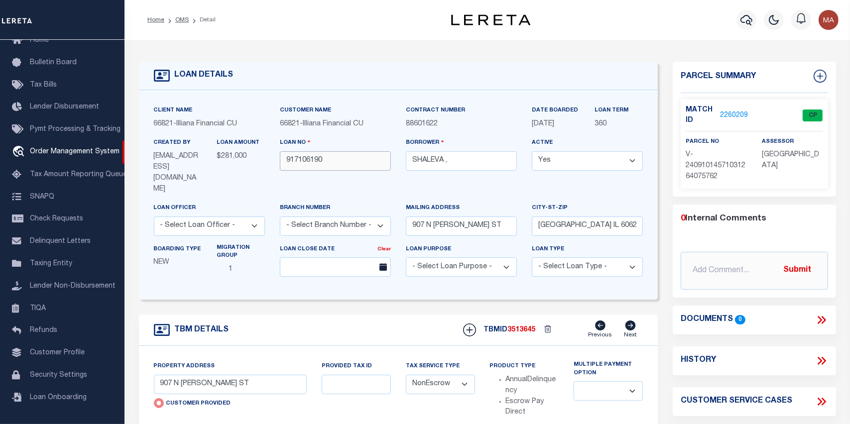
drag, startPoint x: 324, startPoint y: 162, endPoint x: 259, endPoint y: 160, distance: 64.3
click at [259, 160] on div "Client Name 66821 - Illiana Financial CU Customer Name 66821 - Illiana Financia…" at bounding box center [398, 195] width 504 height 180
click at [735, 114] on link "2260209" at bounding box center [734, 115] width 28 height 10
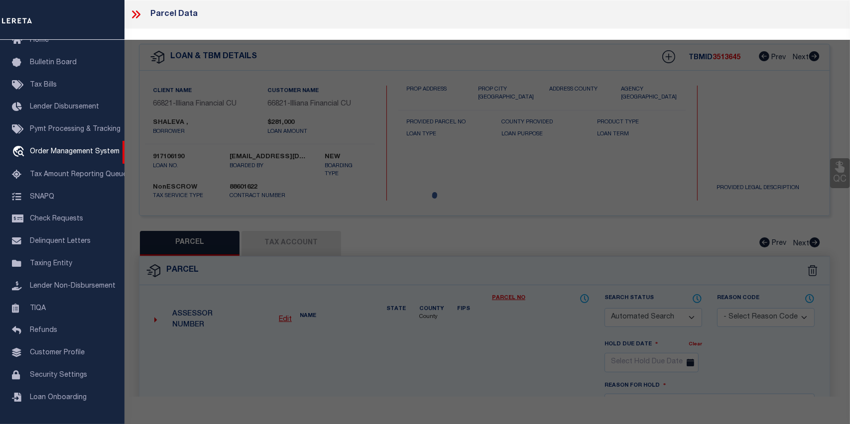
checkbox input "false"
select select "CP"
select select "AGW"
select select
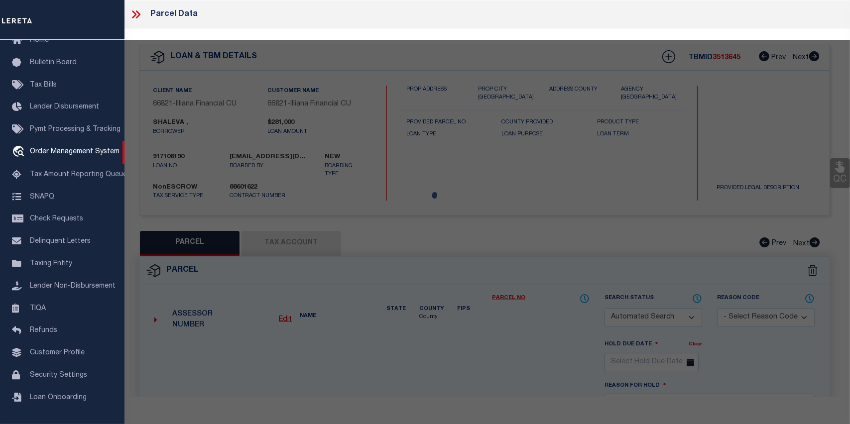
type input "907 N [PERSON_NAME] ST"
checkbox input "false"
type input "[GEOGRAPHIC_DATA] IL 606224808"
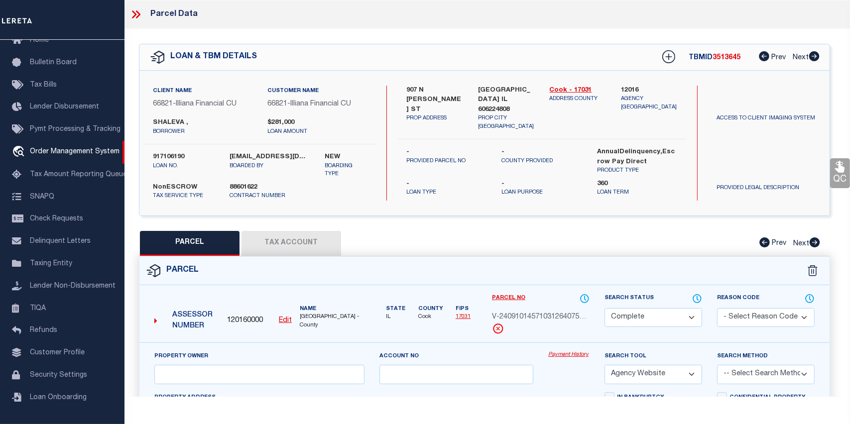
click at [571, 353] on link "Payment History" at bounding box center [568, 355] width 41 height 8
